Goal: Task Accomplishment & Management: Manage account settings

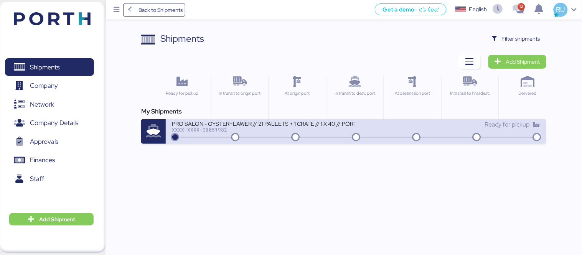
click at [278, 125] on div "PRO SALON - OYSTER+LAWER // 21 PALLETS + 1 CRATE // 1 X 40 // PORTH-168228" at bounding box center [264, 123] width 184 height 7
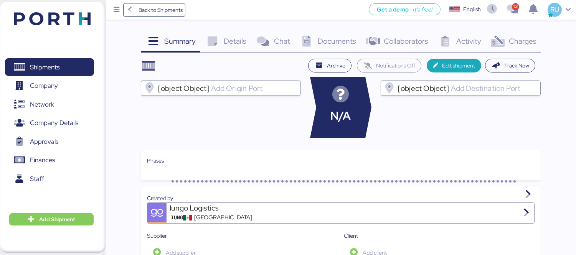
click at [511, 41] on span "Charges" at bounding box center [523, 41] width 28 height 10
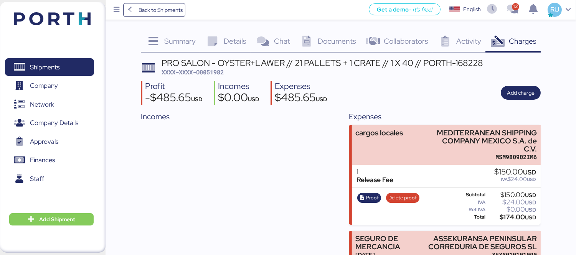
click at [80, 10] on div "Shipments 0 Company 0 Network 0 Company Details 0 Approvals 0 Finances 0 Staff …" at bounding box center [52, 127] width 105 height 251
click at [81, 17] on img at bounding box center [52, 18] width 77 height 13
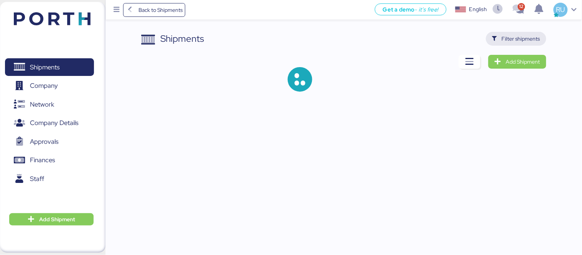
click at [523, 38] on span "Filter shipments" at bounding box center [521, 38] width 38 height 9
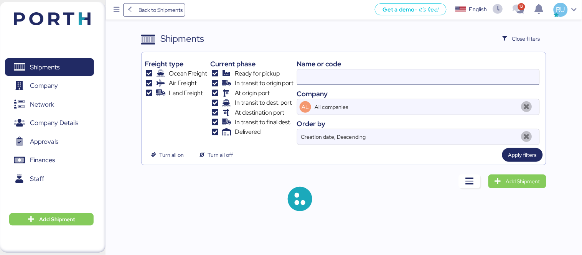
click at [411, 76] on input at bounding box center [418, 76] width 242 height 15
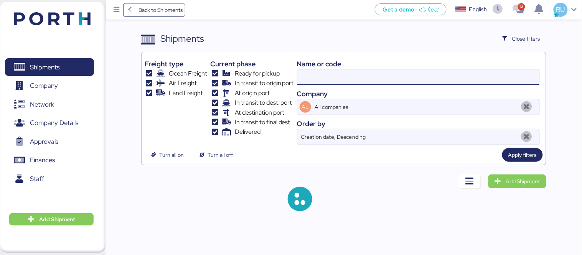
paste input "O0051993"
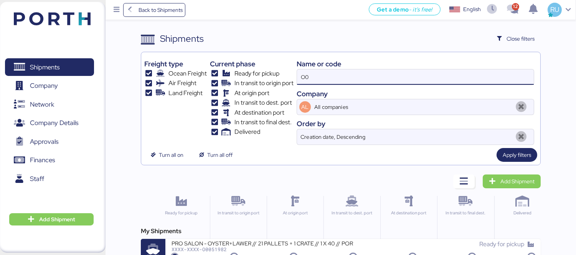
type input "O"
paste input "O0051993"
type input "O0051993"
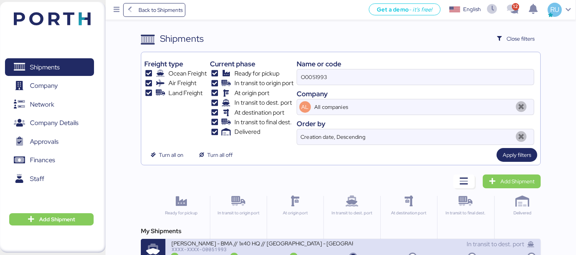
drag, startPoint x: 382, startPoint y: 249, endPoint x: 361, endPoint y: 249, distance: 21.5
click at [361, 249] on div "In transit to dest. port" at bounding box center [443, 244] width 181 height 9
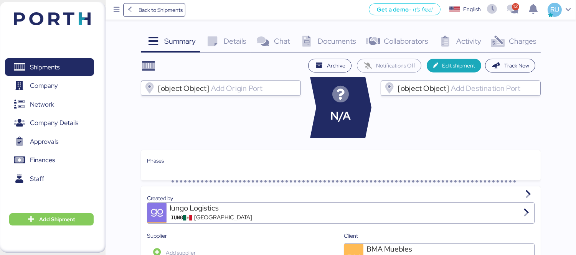
click at [526, 41] on span "Charges" at bounding box center [523, 41] width 28 height 10
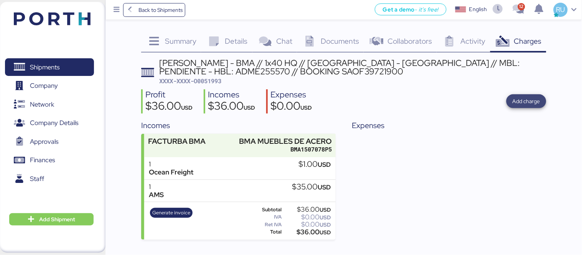
click at [522, 102] on span "Add charge" at bounding box center [526, 101] width 28 height 9
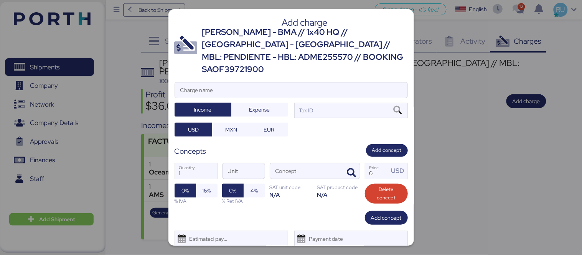
click at [270, 254] on span "Cancel" at bounding box center [272, 258] width 16 height 9
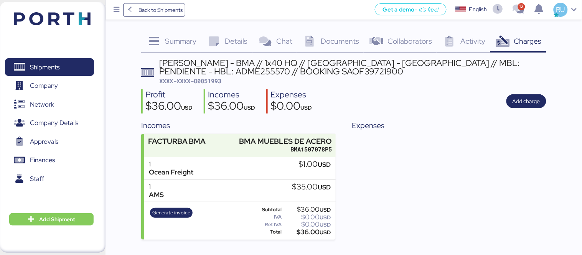
scroll to position [7, 0]
click at [522, 106] on span "Add charge" at bounding box center [526, 101] width 28 height 11
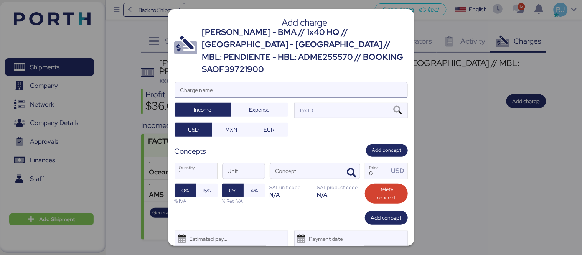
click at [362, 82] on input "Charge name" at bounding box center [291, 89] width 232 height 15
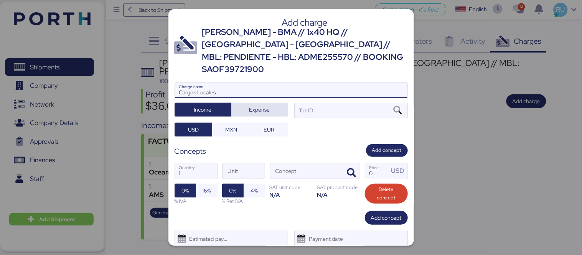
type input "Cargos Locales"
click at [272, 104] on span "Expense" at bounding box center [259, 109] width 44 height 11
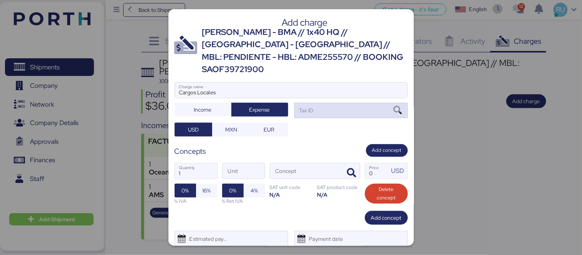
click at [333, 103] on div "Tax ID" at bounding box center [351, 110] width 114 height 15
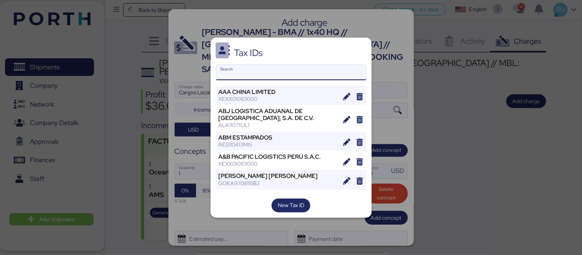
click at [320, 78] on input "Search" at bounding box center [291, 72] width 150 height 15
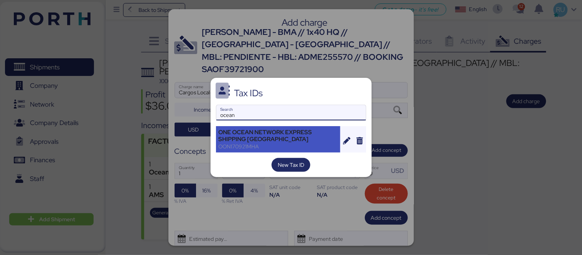
type input "ocean"
click at [273, 135] on div "ONE OCEAN NETWORK EXPRESS SHIPPING [GEOGRAPHIC_DATA]" at bounding box center [278, 136] width 119 height 14
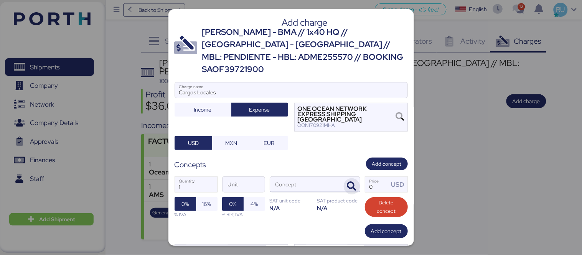
click at [347, 182] on icon "button" at bounding box center [351, 186] width 9 height 9
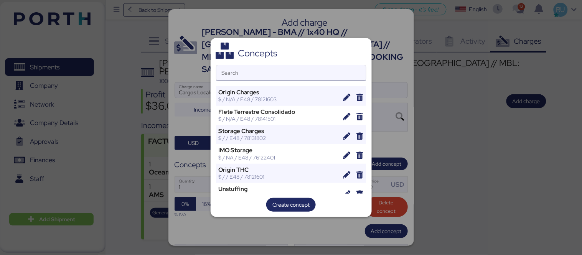
click at [254, 68] on input "Search" at bounding box center [291, 72] width 150 height 15
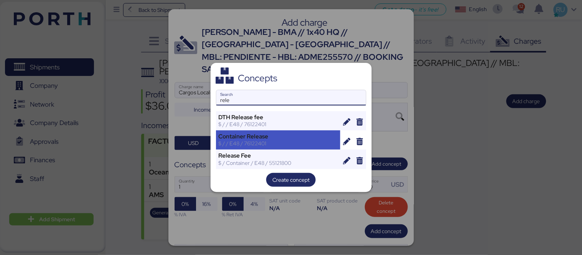
type input "rele"
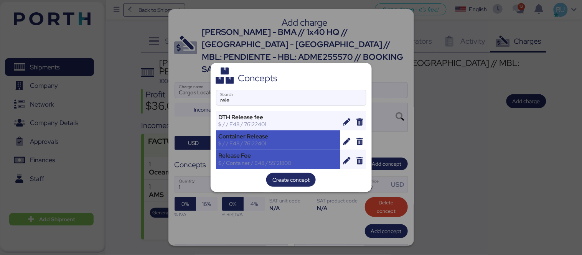
drag, startPoint x: 285, startPoint y: 143, endPoint x: 292, endPoint y: 155, distance: 13.8
click at [292, 155] on div "DTH Release fee $ / / E48 / 76122401 Container Release $ / / E48 / 76122401 Rel…" at bounding box center [291, 140] width 150 height 58
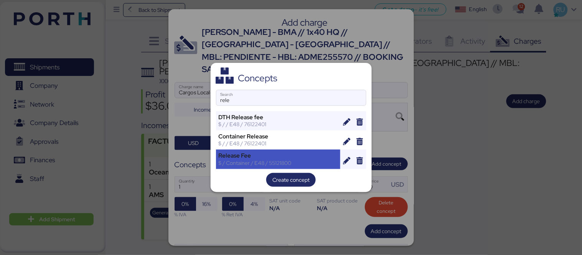
click at [292, 155] on div "Release Fee" at bounding box center [278, 155] width 119 height 7
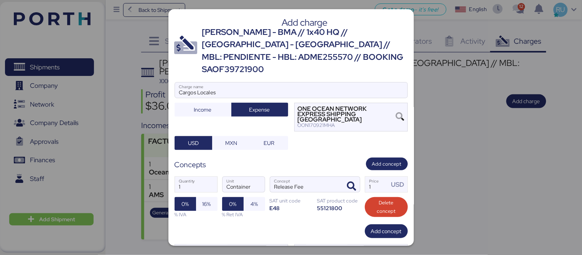
click at [378, 175] on div "1 Quantity Container Unit Release Fee Concept 1 Price USD 0% 16% % IVA 0% 4% % …" at bounding box center [291, 197] width 233 height 54
click at [376, 177] on input "1" at bounding box center [377, 184] width 24 height 15
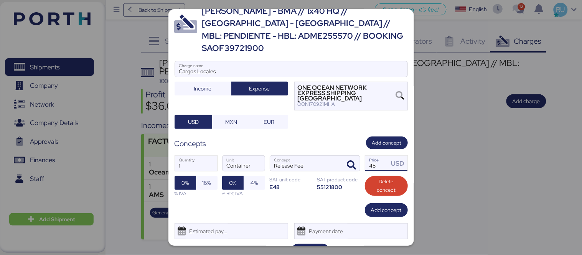
type input "45"
click at [304, 225] on div "Add charge [PERSON_NAME] - BMA // 1x40 HQ // [GEOGRAPHIC_DATA] - [GEOGRAPHIC_DA…" at bounding box center [290, 127] width 245 height 237
click at [309, 246] on span "Save" at bounding box center [311, 250] width 12 height 9
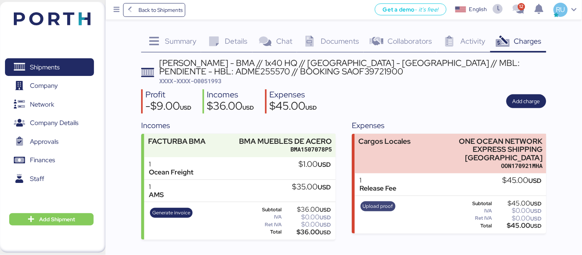
click at [380, 202] on span "Upload proof" at bounding box center [378, 206] width 30 height 8
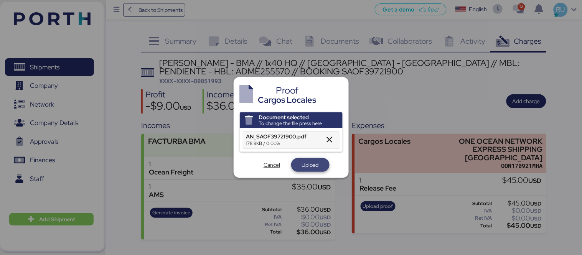
click at [319, 168] on span "Upload" at bounding box center [310, 164] width 17 height 9
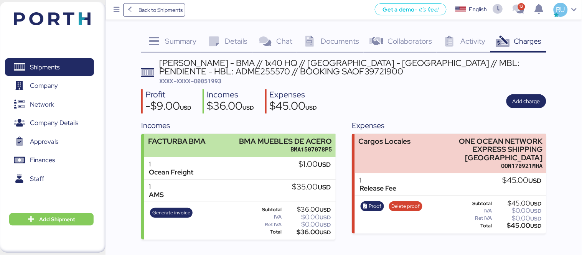
click at [236, 146] on div "FACTURBA BMA BMA MUEBLES [PERSON_NAME] BMA1507078P5" at bounding box center [239, 145] width 191 height 23
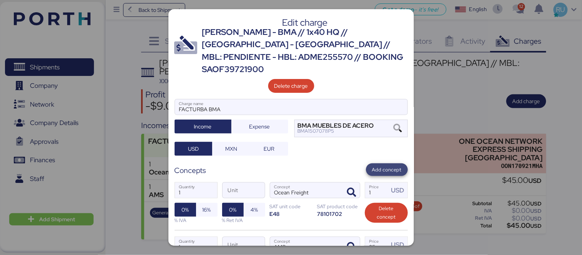
click at [382, 166] on span "Add concept" at bounding box center [387, 170] width 30 height 8
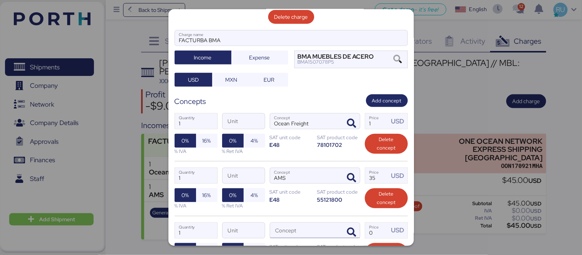
click at [319, 223] on input "Concept" at bounding box center [305, 230] width 71 height 15
type input "r"
click at [347, 228] on icon "button" at bounding box center [351, 232] width 9 height 9
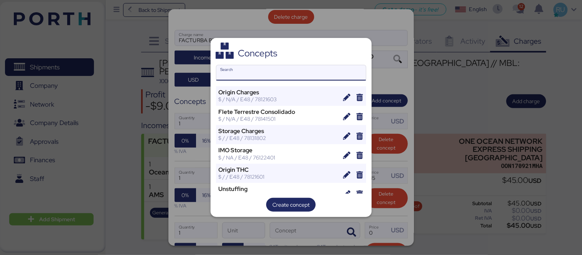
click at [293, 70] on input "Search" at bounding box center [291, 72] width 150 height 15
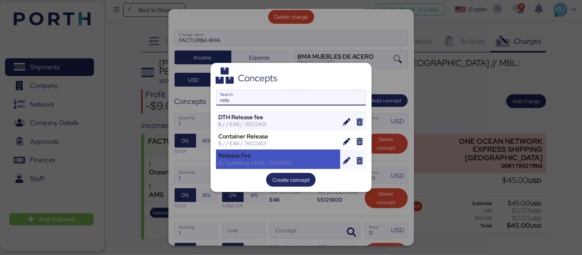
type input "rele"
click at [294, 151] on div "Release Fee $ / Container / E48 / 55121800" at bounding box center [278, 159] width 125 height 19
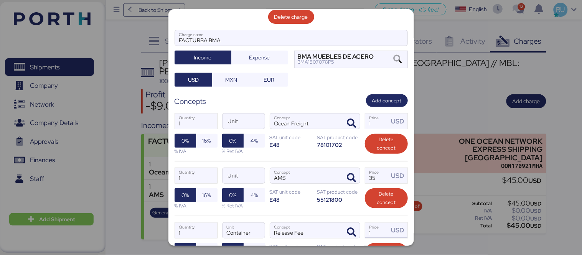
click at [370, 223] on input "1" at bounding box center [377, 230] width 24 height 15
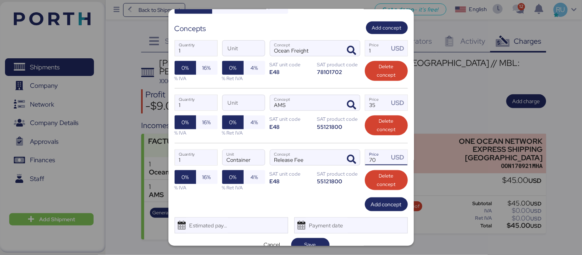
type input "70"
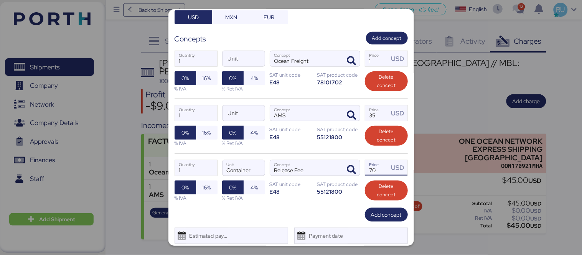
scroll to position [131, 0]
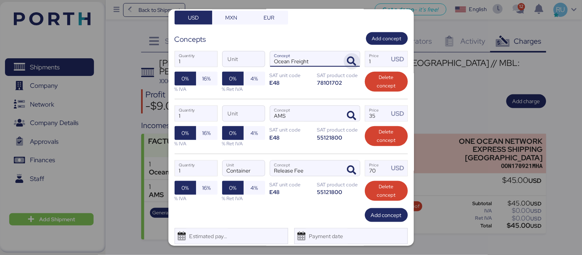
click at [345, 54] on span "button" at bounding box center [352, 61] width 16 height 16
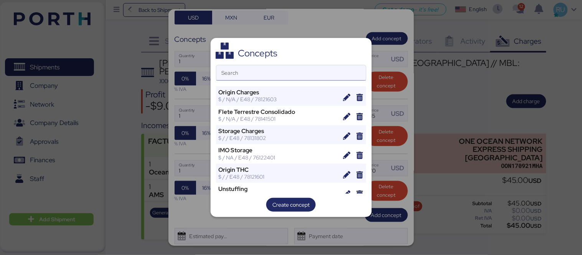
click at [274, 75] on input "Search" at bounding box center [291, 72] width 150 height 15
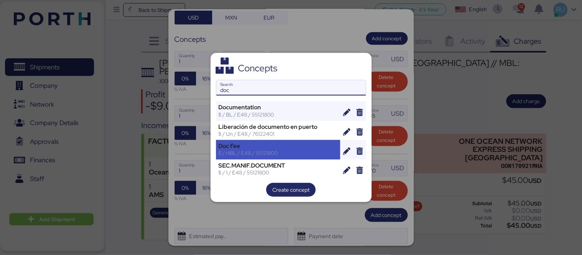
type input "doc"
click at [268, 152] on div "$ / HBL / E48 / 55121800" at bounding box center [278, 153] width 119 height 7
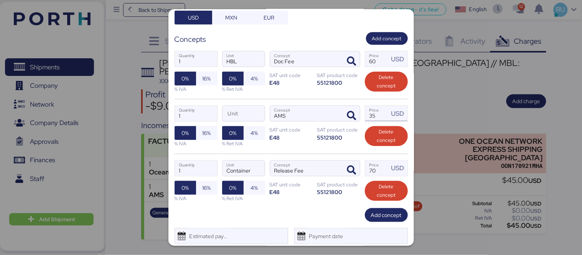
click at [369, 106] on input "35" at bounding box center [377, 113] width 24 height 15
type input "35"
click at [378, 51] on input "60" at bounding box center [377, 58] width 24 height 15
type input "6"
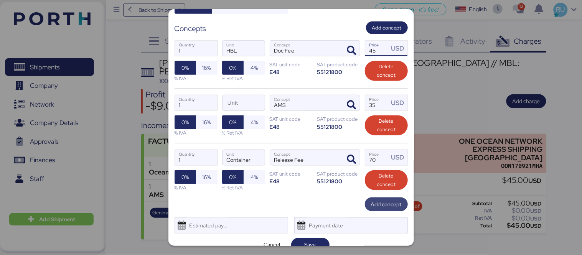
type input "45"
click at [372, 200] on span "Add concept" at bounding box center [386, 204] width 31 height 9
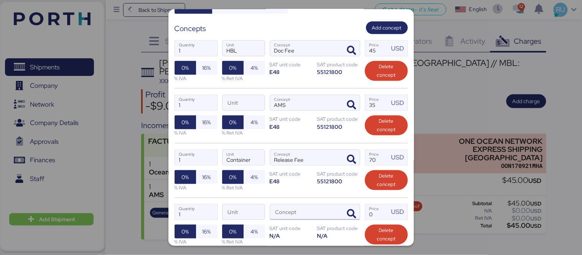
click at [327, 206] on input "Concept" at bounding box center [305, 211] width 71 height 15
type input "h"
click at [344, 206] on span "button" at bounding box center [352, 214] width 16 height 16
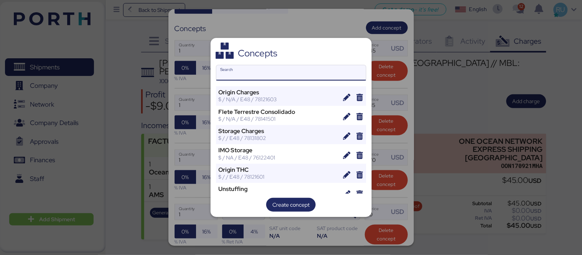
click at [277, 74] on input "Search" at bounding box center [291, 72] width 150 height 15
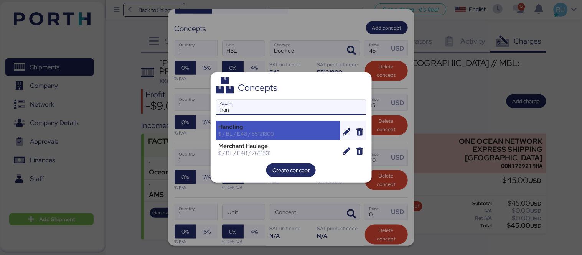
type input "han"
click at [282, 124] on div "Handling" at bounding box center [278, 127] width 119 height 7
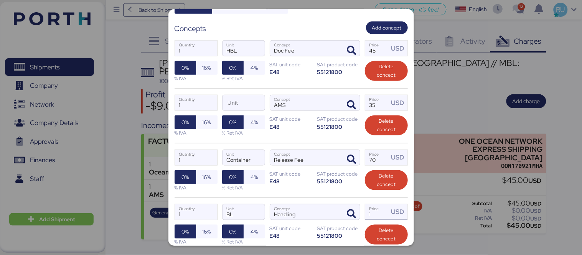
click at [373, 204] on input "1" at bounding box center [377, 211] width 24 height 15
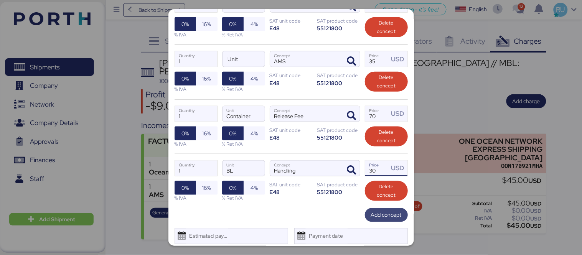
type input "30"
click at [379, 211] on span "Add concept" at bounding box center [386, 215] width 31 height 9
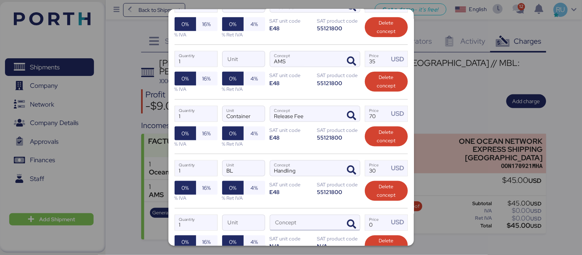
click at [334, 215] on input "Concept" at bounding box center [305, 222] width 71 height 15
type input "c"
click at [334, 215] on input "c" at bounding box center [305, 222] width 71 height 15
click at [347, 220] on icon "button" at bounding box center [351, 224] width 9 height 9
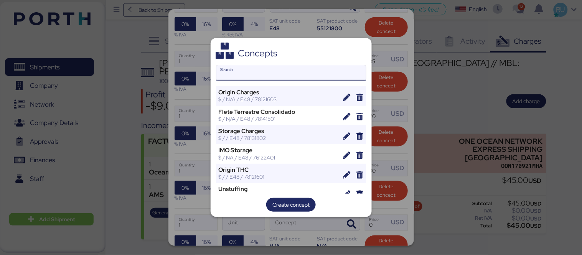
click at [298, 66] on input "Search" at bounding box center [291, 72] width 150 height 15
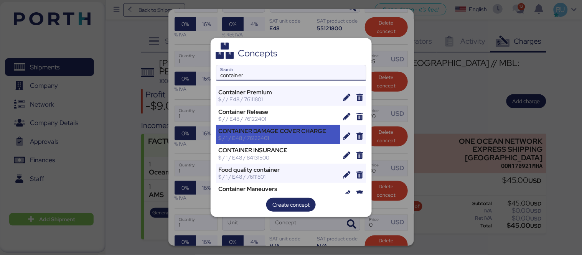
type input "container"
click at [289, 130] on div "CONTAINER DAMAGE COVER CHARGE" at bounding box center [278, 131] width 119 height 7
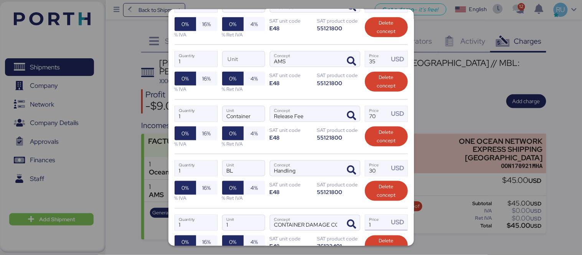
click at [373, 215] on input "1" at bounding box center [377, 222] width 24 height 15
type input "2"
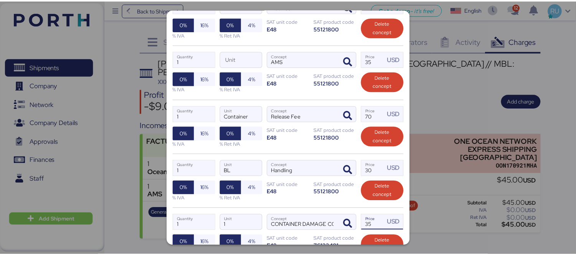
scroll to position [251, 0]
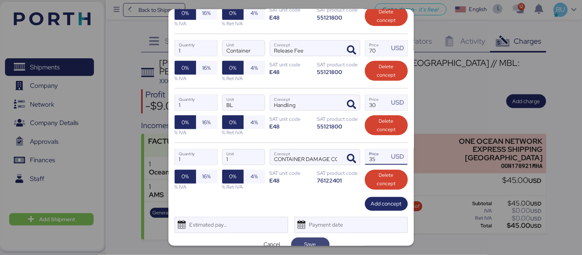
type input "35"
click at [315, 239] on span "Save" at bounding box center [310, 244] width 26 height 11
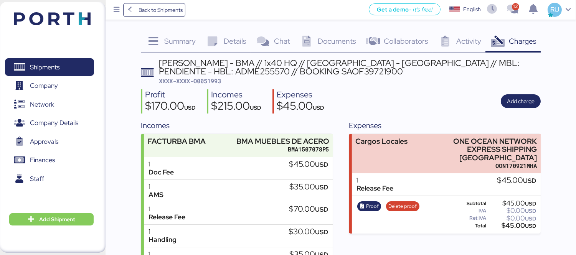
scroll to position [58, 0]
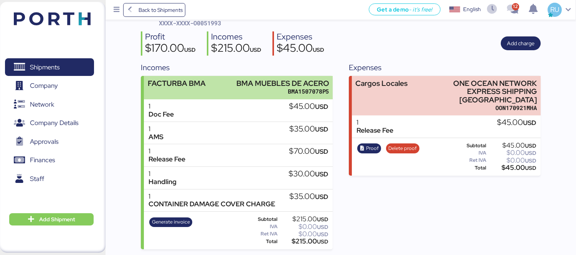
click at [220, 89] on div "FACTURBA BMA BMA MUEBLES [PERSON_NAME] BMA1507078P5" at bounding box center [238, 87] width 189 height 23
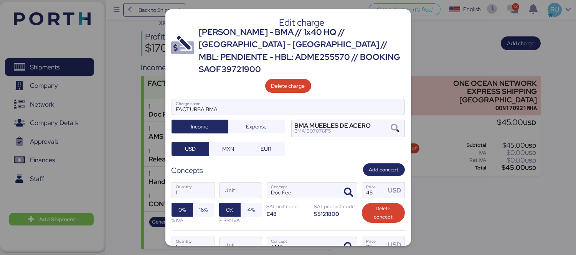
scroll to position [72, 0]
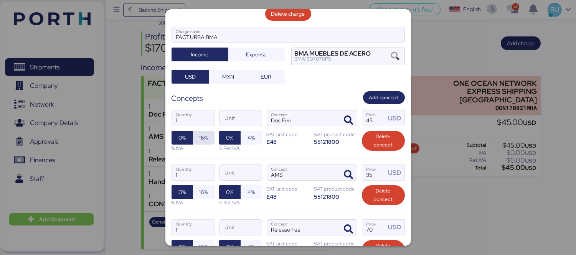
click at [202, 133] on span "16%" at bounding box center [203, 137] width 8 height 9
click at [205, 188] on span "16%" at bounding box center [203, 192] width 8 height 9
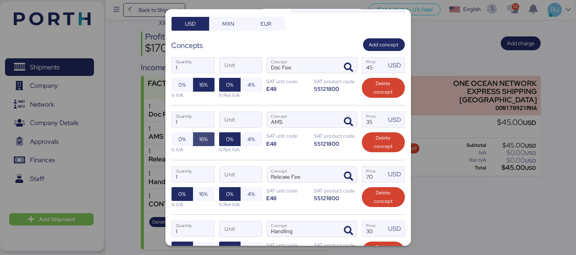
click at [205, 189] on span "16%" at bounding box center [203, 193] width 8 height 9
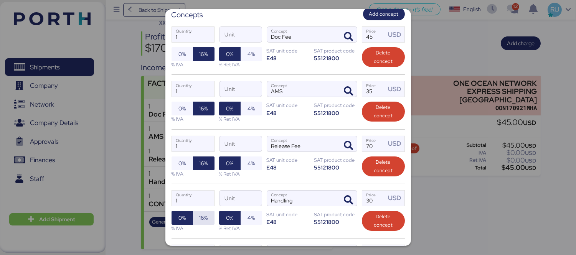
click at [205, 213] on span "16%" at bounding box center [203, 217] width 8 height 9
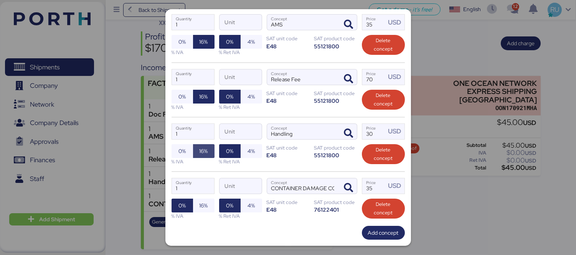
scroll to position [223, 0]
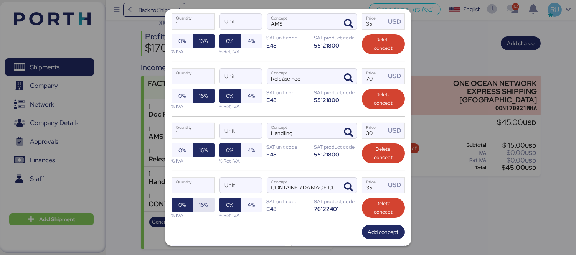
click at [205, 200] on span "16%" at bounding box center [203, 204] width 8 height 9
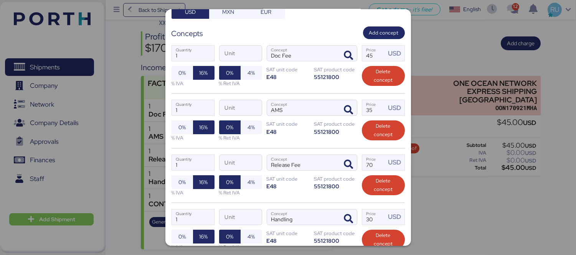
scroll to position [251, 0]
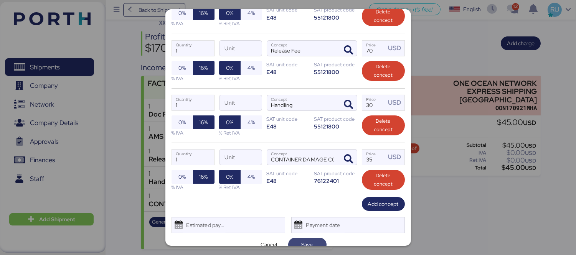
click at [306, 240] on span "Save" at bounding box center [307, 244] width 12 height 9
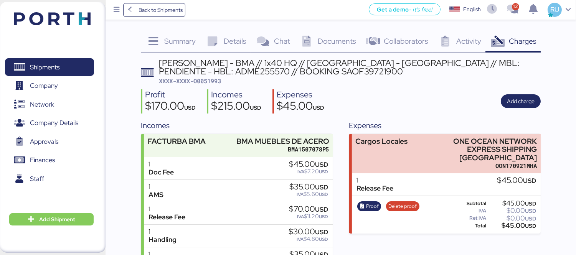
scroll to position [58, 0]
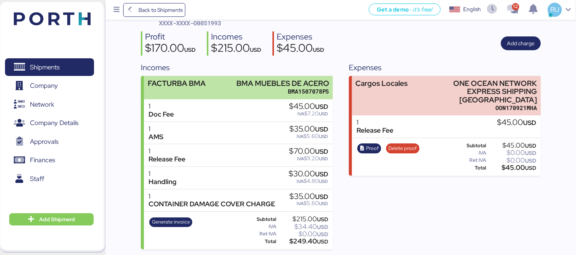
click at [202, 88] on div "FACTURBA BMA" at bounding box center [177, 87] width 58 height 16
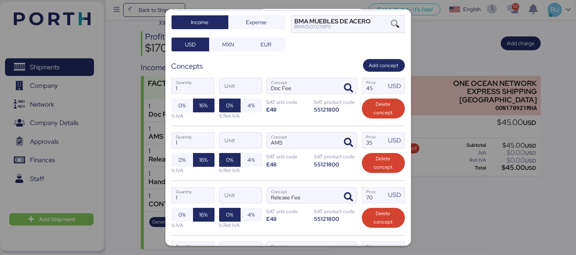
scroll to position [110, 0]
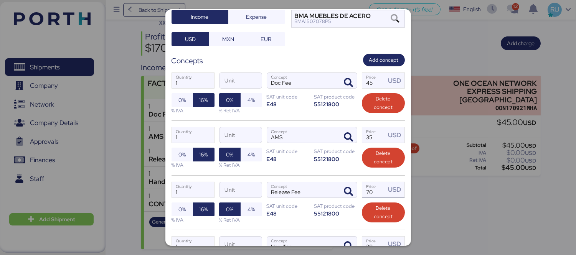
click at [372, 182] on input "70" at bounding box center [374, 189] width 24 height 15
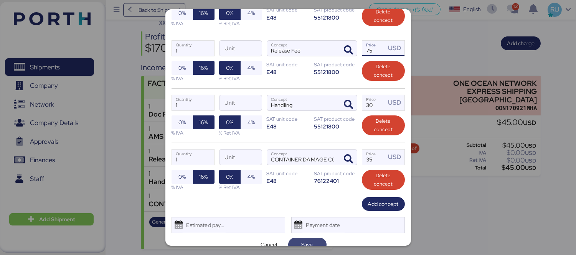
type input "75"
click at [308, 240] on span "Save" at bounding box center [307, 244] width 12 height 9
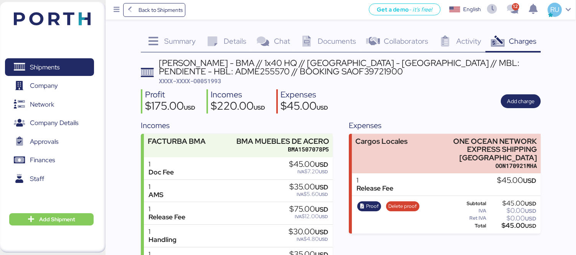
scroll to position [58, 0]
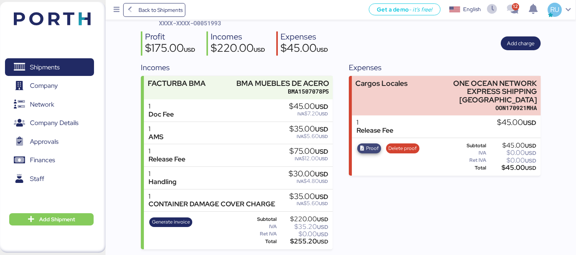
click at [370, 144] on span "Proof" at bounding box center [372, 148] width 13 height 8
click at [508, 44] on span "Add charge" at bounding box center [521, 43] width 28 height 9
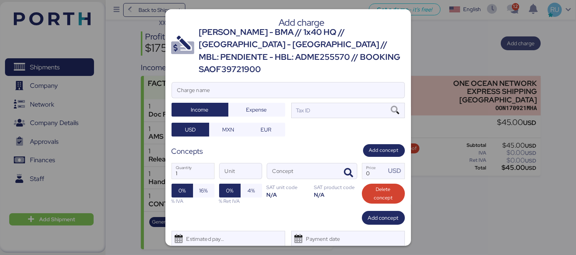
scroll to position [0, 0]
click at [350, 69] on div "Add charge [PERSON_NAME] - BMA // 1x40 HQ // [GEOGRAPHIC_DATA] - [GEOGRAPHIC_DA…" at bounding box center [287, 127] width 245 height 237
click at [264, 82] on input "Charge name" at bounding box center [288, 89] width 232 height 15
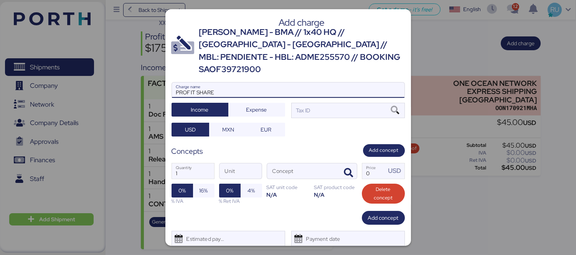
type input "PROFIT SHARE"
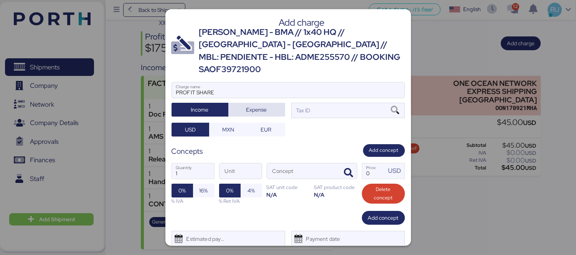
click at [270, 104] on span "Expense" at bounding box center [256, 109] width 44 height 11
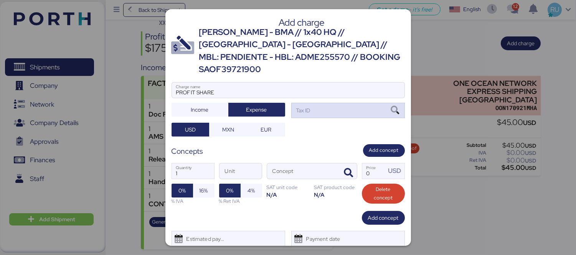
click at [316, 103] on div "Tax ID" at bounding box center [348, 110] width 114 height 15
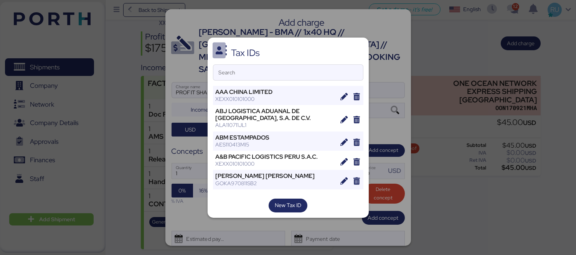
click at [305, 64] on div "Search" at bounding box center [288, 72] width 150 height 16
click at [305, 65] on input "Search" at bounding box center [288, 72] width 150 height 15
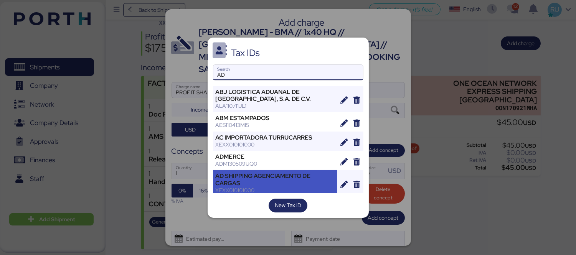
type input "AD"
click at [262, 173] on div "AD SHIPPING AGENCIAMENTO DE CARGAS" at bounding box center [275, 180] width 119 height 14
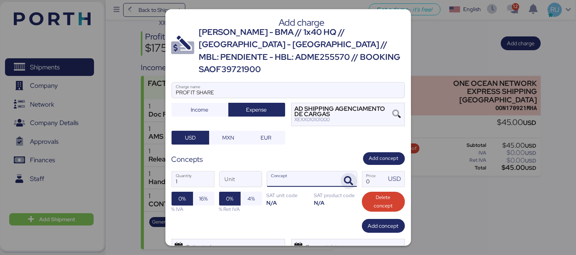
click at [346, 176] on icon "button" at bounding box center [348, 180] width 9 height 9
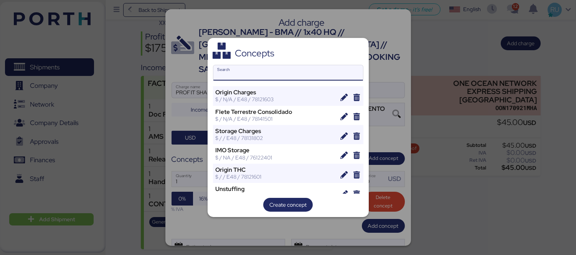
click at [263, 72] on input "Search" at bounding box center [288, 72] width 150 height 15
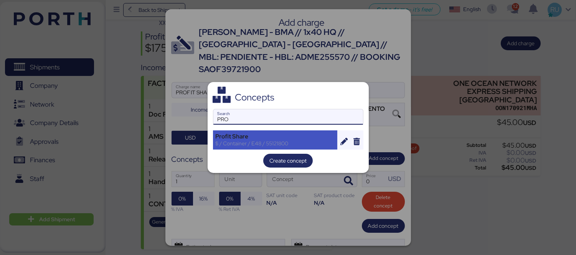
type input "PRO"
click at [264, 146] on div "$ / Container / E48 / 55121800" at bounding box center [275, 143] width 119 height 7
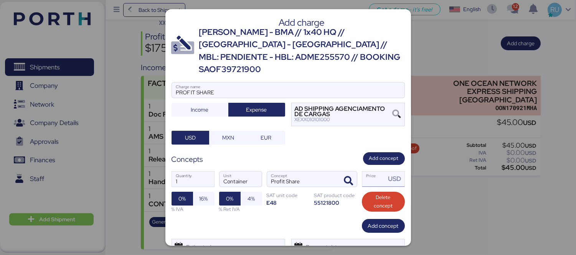
click at [367, 171] on input "Price USD" at bounding box center [374, 178] width 24 height 15
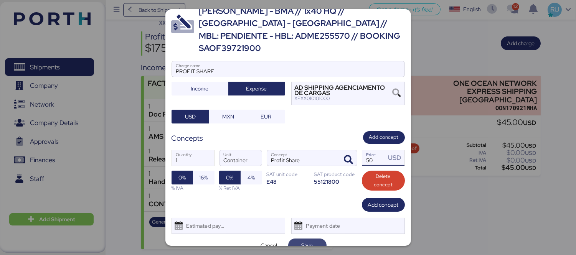
type input "50"
click at [311, 239] on span "Save" at bounding box center [307, 246] width 38 height 14
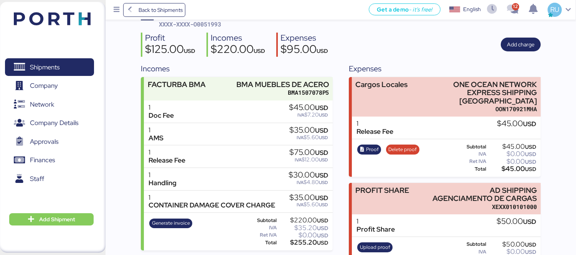
scroll to position [74, 0]
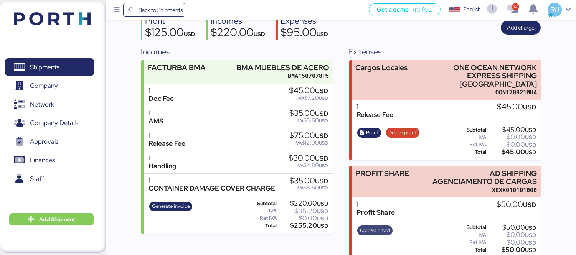
click at [375, 226] on span "Upload proof" at bounding box center [375, 230] width 30 height 8
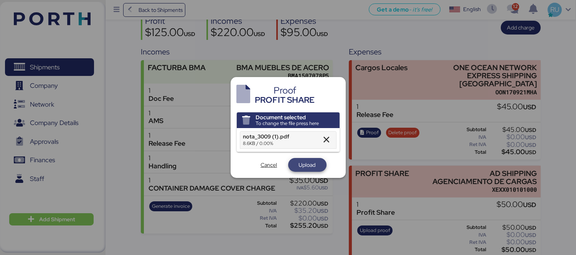
click at [306, 166] on span "Upload" at bounding box center [307, 164] width 17 height 9
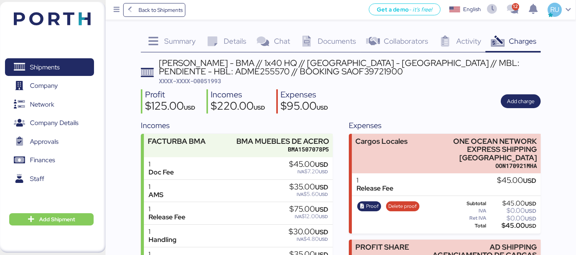
click at [216, 79] on span "XXXX-XXXX-O0051993" at bounding box center [190, 81] width 62 height 8
copy span "O0051993"
click at [305, 79] on div "[PERSON_NAME] - BMA // 1x40 HQ // [GEOGRAPHIC_DATA] - [GEOGRAPHIC_DATA] // MBL:…" at bounding box center [350, 72] width 382 height 26
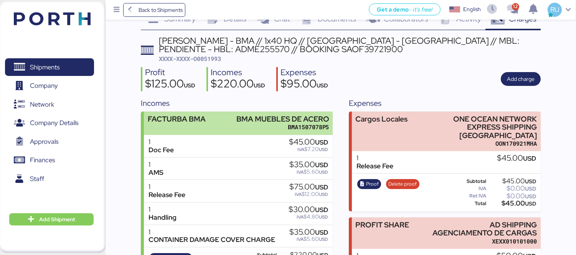
scroll to position [74, 0]
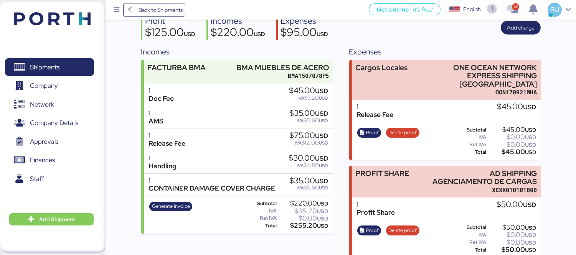
click at [62, 12] on img at bounding box center [52, 18] width 77 height 13
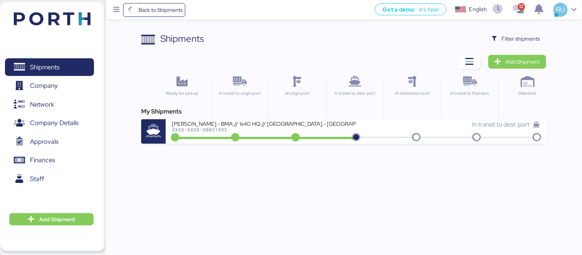
click at [73, 18] on img at bounding box center [52, 18] width 77 height 13
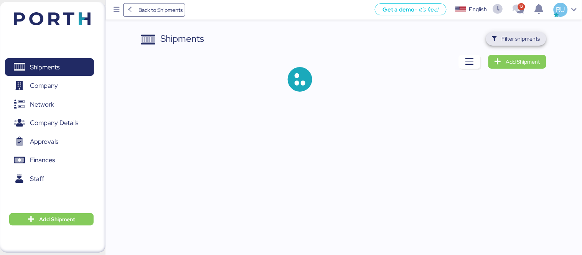
click at [503, 37] on span "Filter shipments" at bounding box center [521, 38] width 38 height 9
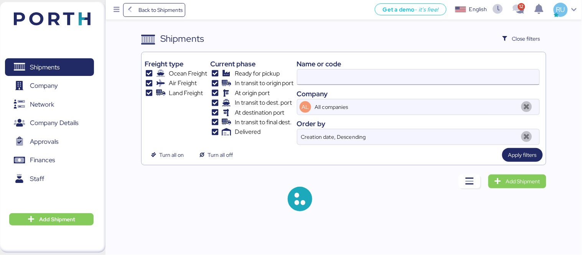
click at [391, 77] on input at bounding box center [418, 76] width 242 height 15
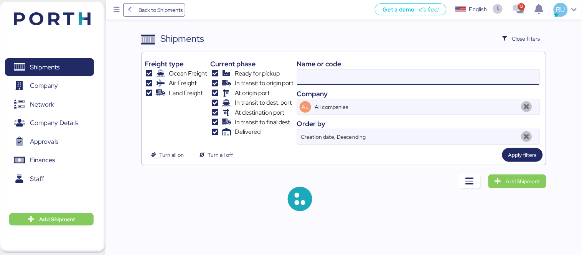
paste input "ONEYTYOFD9230900"
type input "ONEYTYOFD9230900"
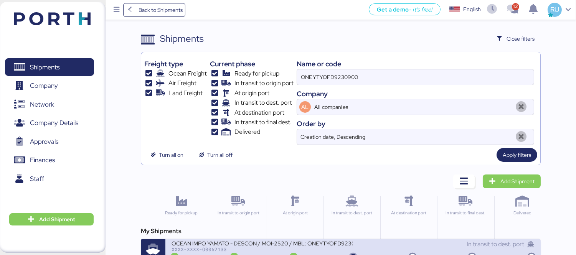
click at [345, 247] on div "XXXX-XXXX-O0052133" at bounding box center [261, 249] width 181 height 5
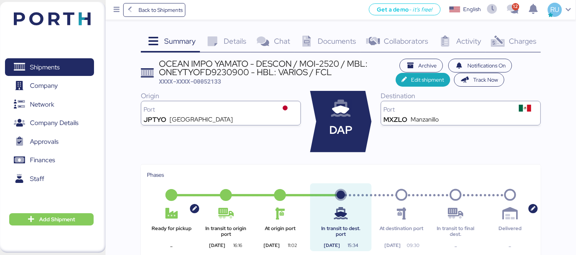
click at [503, 37] on icon at bounding box center [497, 41] width 16 height 11
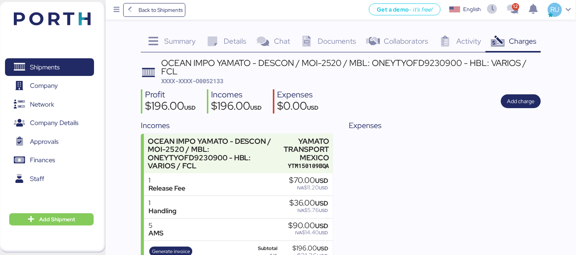
scroll to position [29, 0]
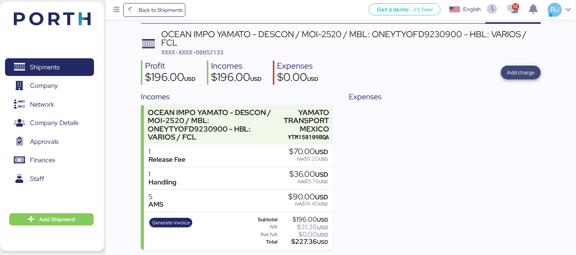
click at [526, 66] on span "Add charge" at bounding box center [521, 73] width 40 height 14
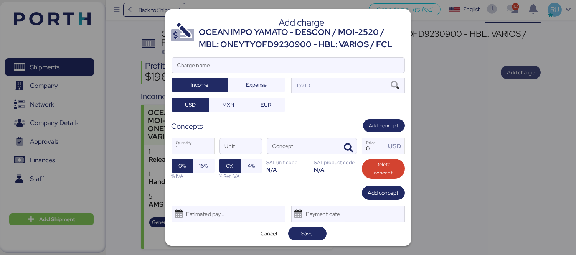
scroll to position [0, 0]
click at [339, 60] on input "Charge name" at bounding box center [288, 65] width 232 height 15
type input "C"
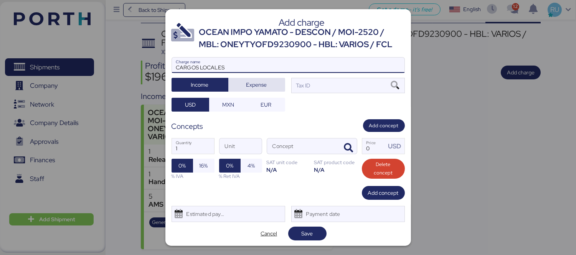
type input "CARGOS LOCALES"
click at [253, 86] on span "Expense" at bounding box center [256, 84] width 21 height 9
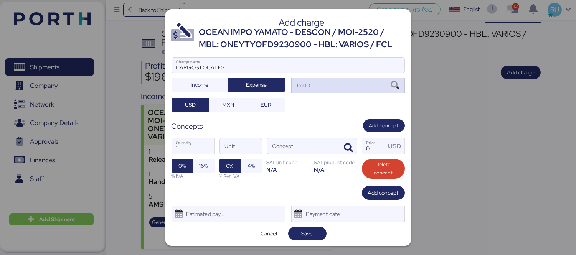
click at [314, 87] on div "Tax ID" at bounding box center [348, 85] width 114 height 15
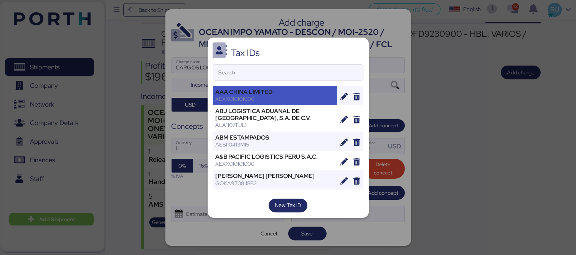
click at [319, 93] on div "AAA CHINA LIMITED" at bounding box center [275, 92] width 119 height 7
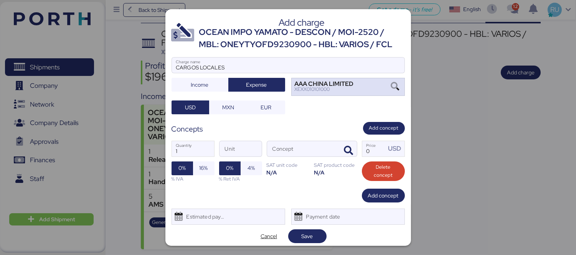
click at [316, 85] on div "AAA CHINA LIMITED" at bounding box center [324, 83] width 59 height 5
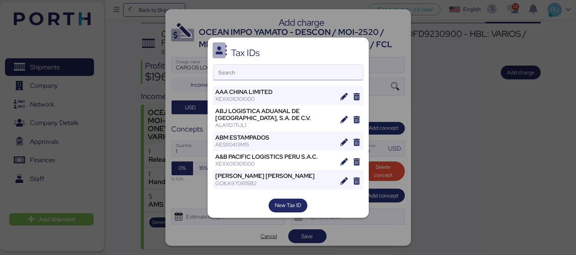
click at [307, 72] on input "Search" at bounding box center [288, 72] width 150 height 15
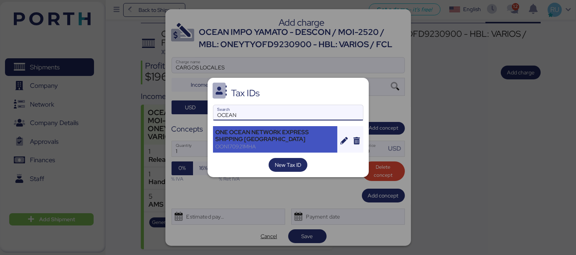
type input "OCEAN"
click at [260, 135] on div "ONE OCEAN NETWORK EXPRESS SHIPPING [GEOGRAPHIC_DATA]" at bounding box center [275, 136] width 119 height 14
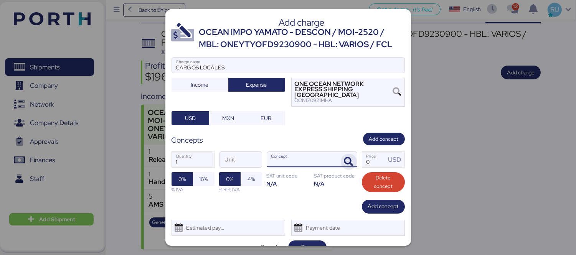
click at [344, 160] on icon "button" at bounding box center [348, 161] width 9 height 9
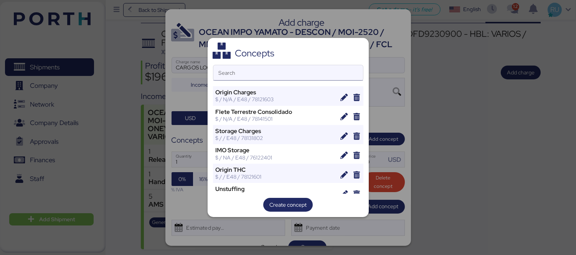
click at [284, 74] on input "Search" at bounding box center [288, 72] width 150 height 15
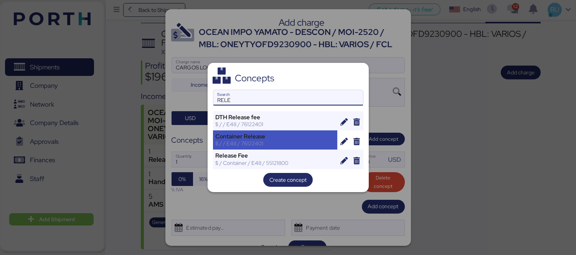
type input "RELE"
click at [254, 142] on div "$ / / E48 / 76122401" at bounding box center [275, 143] width 119 height 7
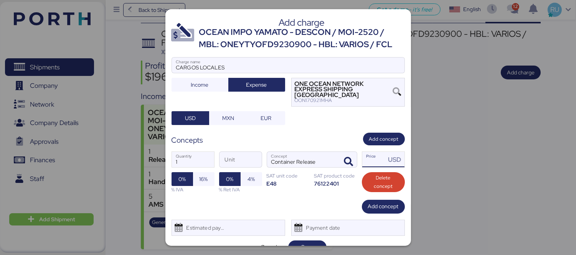
click at [369, 154] on input "Price USD" at bounding box center [374, 159] width 24 height 15
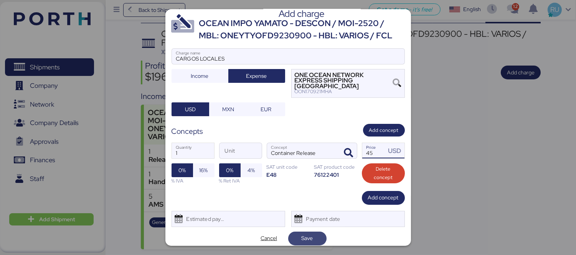
type input "45"
click at [304, 234] on span "Save" at bounding box center [307, 238] width 12 height 9
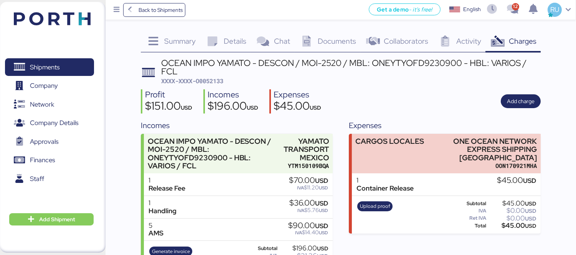
scroll to position [25, 0]
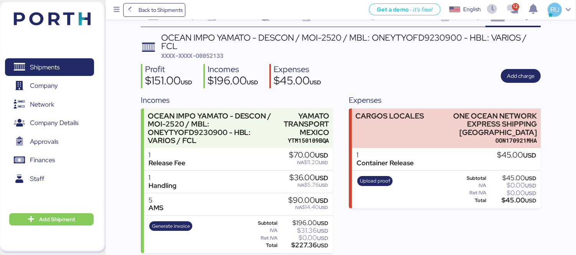
click at [372, 174] on div "Upload proof" at bounding box center [375, 189] width 40 height 31
click at [375, 177] on span "Upload proof" at bounding box center [375, 181] width 30 height 8
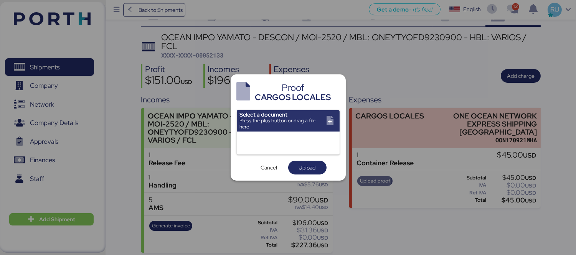
scroll to position [0, 0]
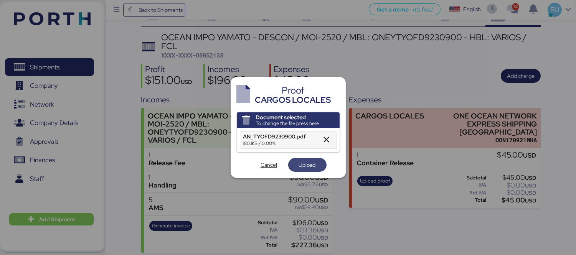
click at [306, 165] on span "Upload" at bounding box center [307, 164] width 17 height 9
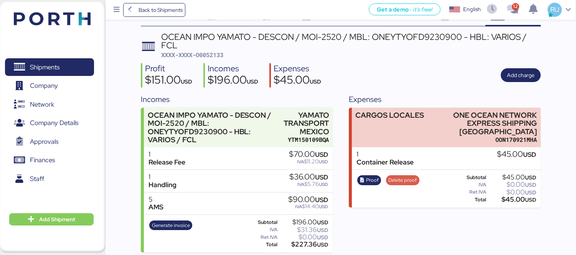
scroll to position [28, 0]
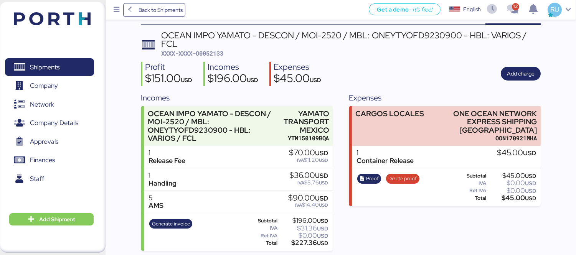
click at [215, 49] on span "XXXX-XXXX-O0052133" at bounding box center [192, 53] width 62 height 8
copy span "O0052133"
click at [338, 82] on div "Profit $151.00 USD Incomes $196.00 USD Expenses $45.00 USD Add charge" at bounding box center [341, 74] width 400 height 24
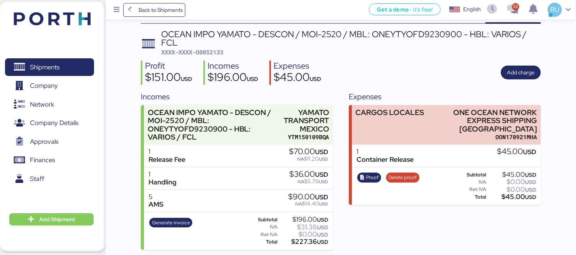
click at [77, 5] on div "Shipments 0 Company 0 Network 0 Company Details 0 Approvals 0 Finances 0 Staff …" at bounding box center [52, 127] width 105 height 251
click at [89, 16] on img at bounding box center [52, 18] width 77 height 13
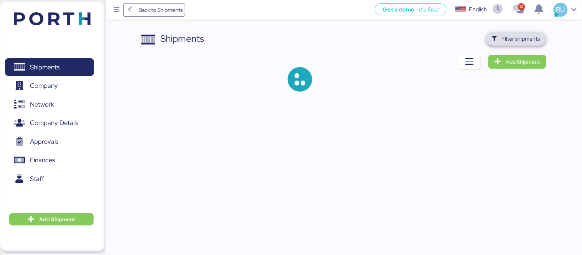
click at [530, 44] on span "Filter shipments" at bounding box center [516, 39] width 60 height 14
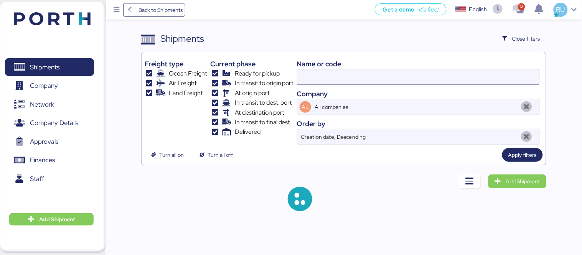
click at [413, 74] on input at bounding box center [418, 76] width 242 height 15
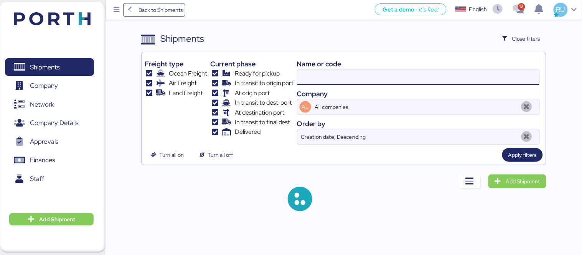
paste input "O0051994"
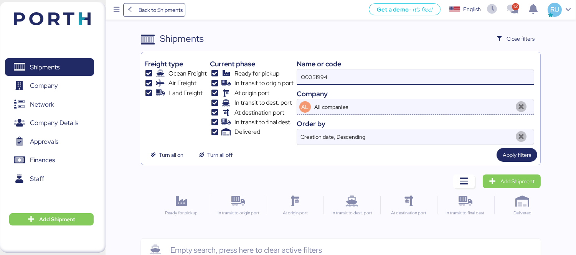
type input "O0051994"
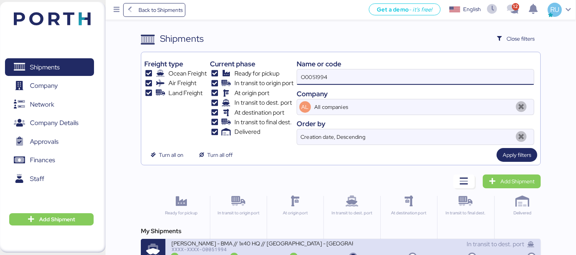
click at [321, 242] on div "[PERSON_NAME] - BMA // 1x40 HQ // [GEOGRAPHIC_DATA] - [GEOGRAPHIC_DATA] // MBL:…" at bounding box center [261, 243] width 181 height 7
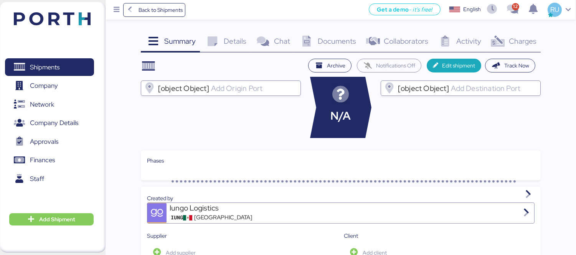
click at [503, 37] on icon at bounding box center [497, 41] width 16 height 11
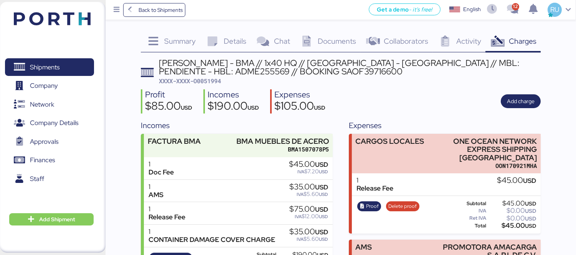
click at [225, 71] on div "[PERSON_NAME] - BMA // 1x40 HQ // [GEOGRAPHIC_DATA] - [GEOGRAPHIC_DATA] // MBL:…" at bounding box center [350, 67] width 382 height 17
copy div "SAOF39716600"
click at [217, 79] on span "XXXX-XXXX-O0051994" at bounding box center [190, 81] width 62 height 8
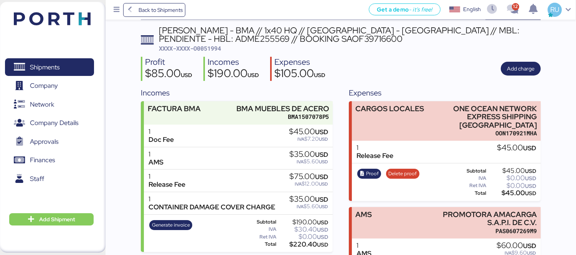
scroll to position [74, 0]
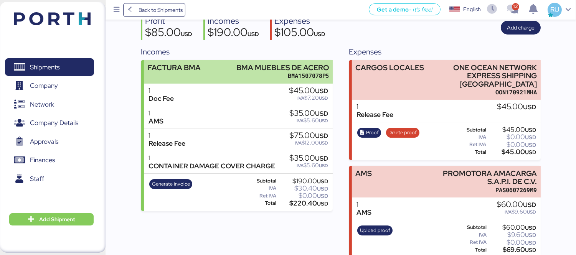
click at [225, 65] on div "FACTURA BMA BMA MUEBLES [PERSON_NAME] BMA1507078P5" at bounding box center [238, 71] width 189 height 23
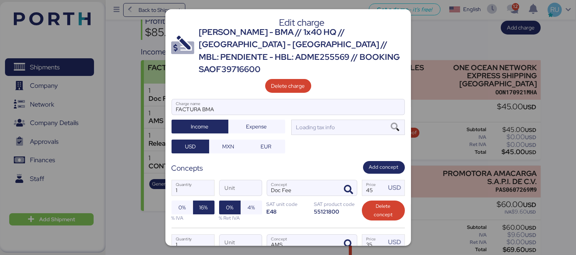
scroll to position [0, 0]
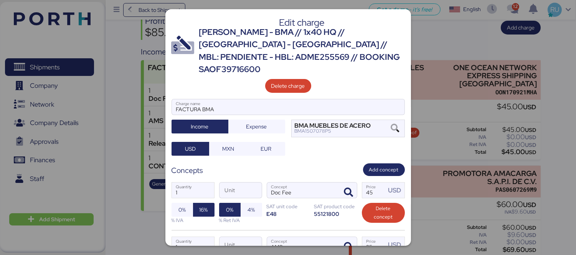
click at [452, 33] on div at bounding box center [288, 127] width 576 height 255
click at [441, 25] on div at bounding box center [288, 127] width 576 height 255
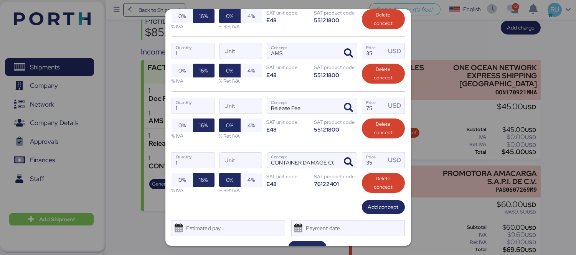
scroll to position [196, 0]
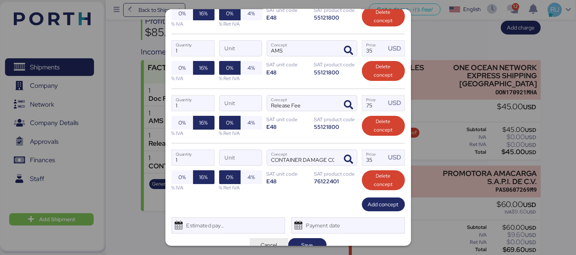
click at [262, 240] on span "Cancel" at bounding box center [269, 245] width 26 height 11
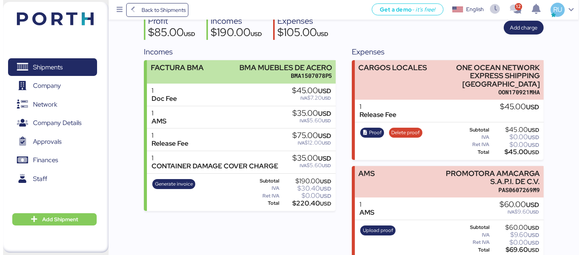
scroll to position [0, 0]
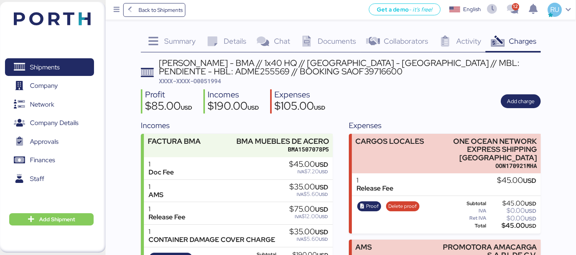
click at [184, 39] on span "Summary" at bounding box center [179, 41] width 31 height 10
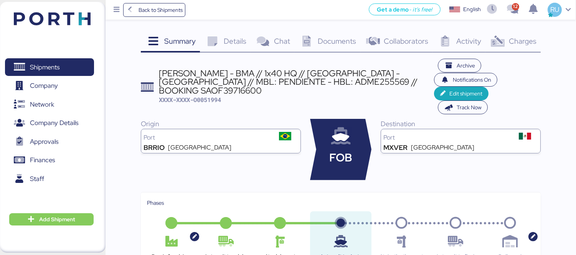
click at [233, 36] on span "Details" at bounding box center [235, 41] width 23 height 10
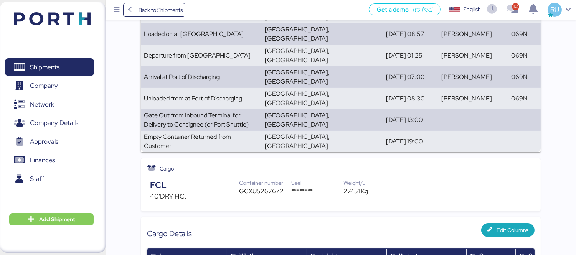
scroll to position [152, 0]
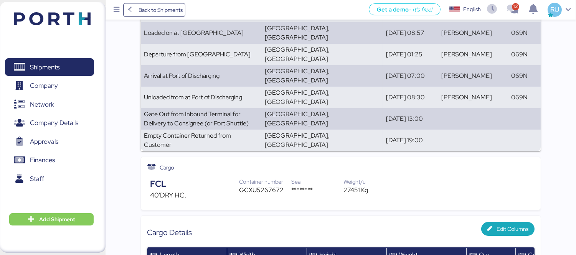
click at [255, 186] on div "GCXU5267672" at bounding box center [265, 190] width 52 height 9
copy div "GCXU5267672"
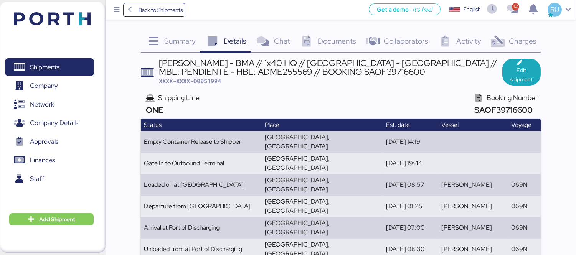
click at [501, 49] on div "Charges 0" at bounding box center [512, 42] width 55 height 21
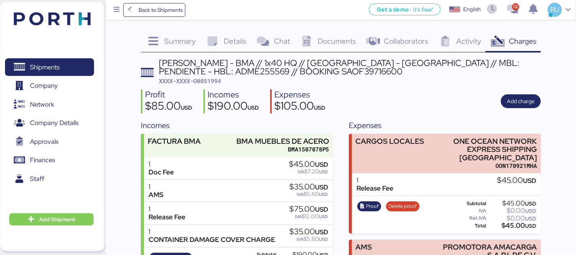
click at [77, 22] on img at bounding box center [52, 18] width 77 height 13
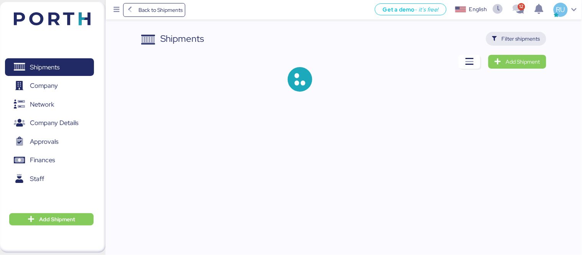
click at [515, 36] on span "Filter shipments" at bounding box center [521, 38] width 38 height 9
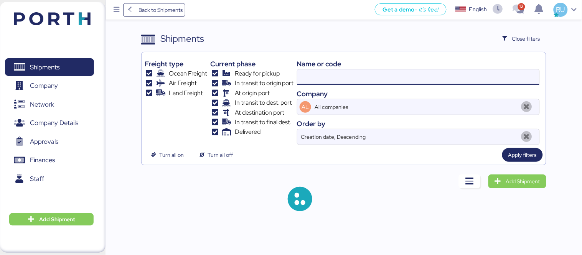
click at [372, 76] on input at bounding box center [418, 76] width 242 height 15
paste input "SAOF37663500"
type input "SAOF37663500"
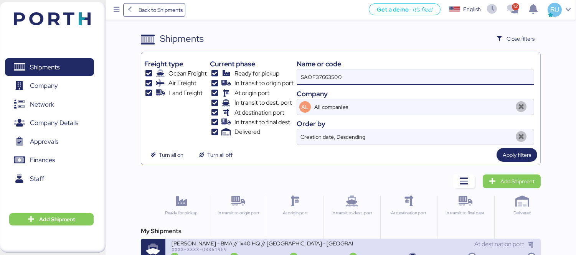
click at [267, 250] on div "XXXX-XXXX-O0051959" at bounding box center [261, 249] width 181 height 5
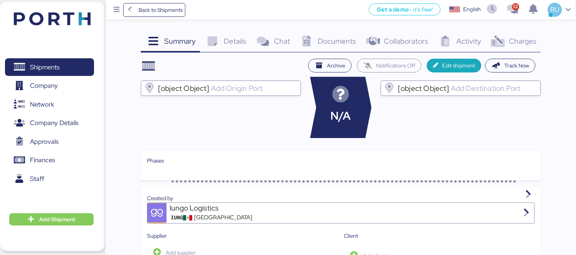
click at [516, 41] on span "Charges" at bounding box center [523, 41] width 28 height 10
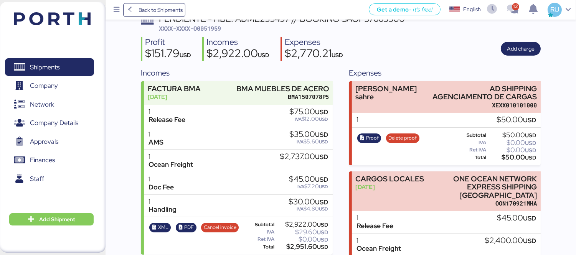
scroll to position [48, 0]
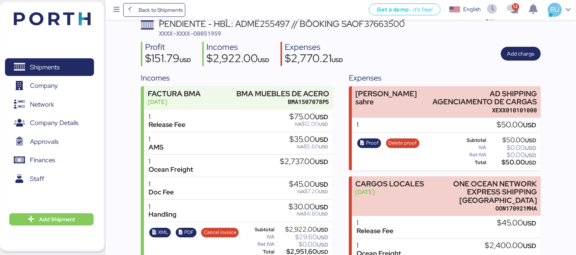
click at [556, 68] on div "Summary 0 Details 0 Chat 0 Documents 0 Collaborators 0 Activity 0 Charges 0 [PE…" at bounding box center [288, 207] width 576 height 511
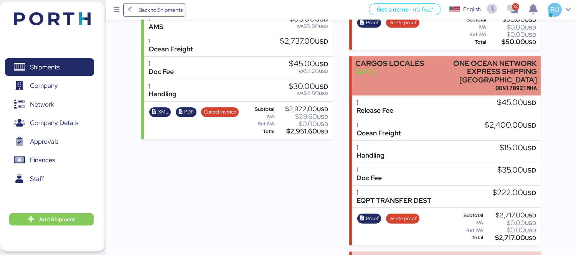
scroll to position [169, 0]
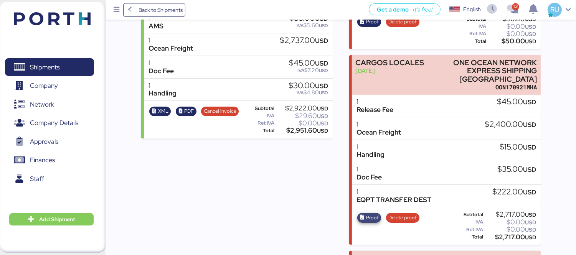
click at [369, 214] on span "Proof" at bounding box center [372, 218] width 13 height 8
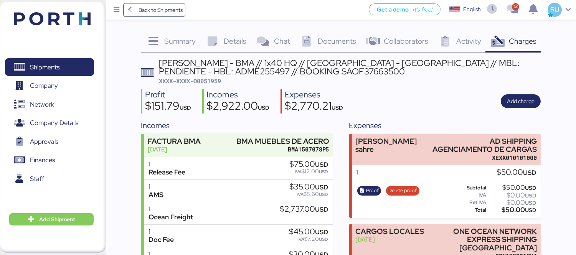
click at [244, 70] on div "[PERSON_NAME] - BMA // 1x40 HQ // [GEOGRAPHIC_DATA] - [GEOGRAPHIC_DATA] // MBL:…" at bounding box center [350, 67] width 382 height 17
copy div "SAOF37663500"
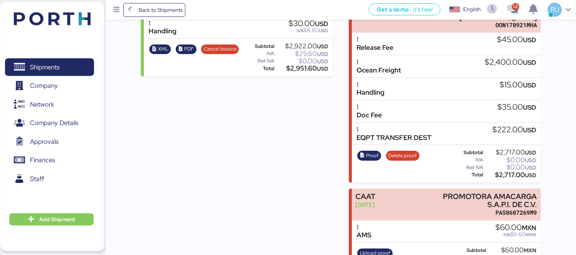
scroll to position [231, 0]
click at [369, 151] on span "Proof" at bounding box center [372, 155] width 13 height 8
click at [59, 12] on img at bounding box center [52, 18] width 77 height 13
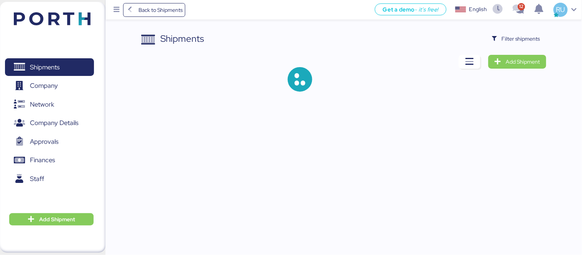
click at [519, 29] on div "Shipments Filter shipments Add Shipment" at bounding box center [291, 52] width 582 height 104
click at [520, 35] on span "Filter shipments" at bounding box center [521, 38] width 38 height 9
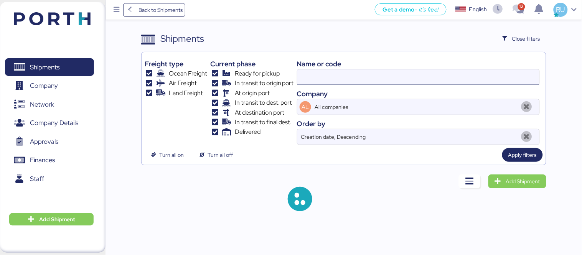
click at [417, 69] on input at bounding box center [418, 76] width 242 height 15
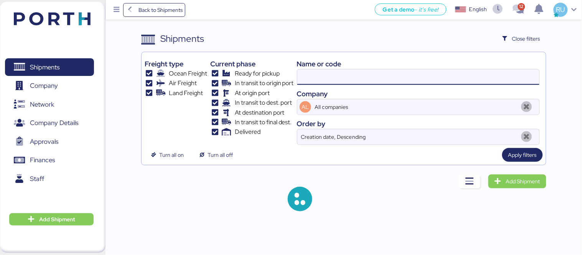
paste input "ONEYSAOF39721900"
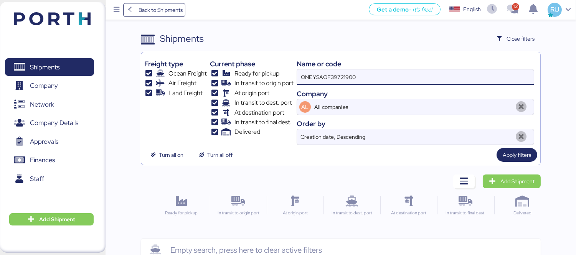
click at [316, 77] on input "ONEYSAOF39721900" at bounding box center [415, 76] width 237 height 15
type input "SAOF39721900"
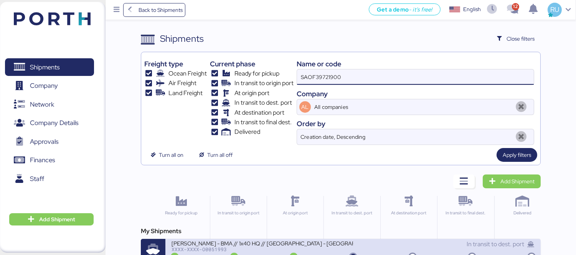
click at [316, 244] on div "[PERSON_NAME] - BMA // 1x40 HQ // [GEOGRAPHIC_DATA] - [GEOGRAPHIC_DATA] // MBL:…" at bounding box center [261, 243] width 181 height 7
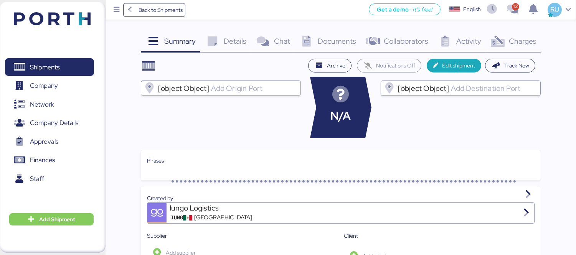
click at [501, 46] on icon at bounding box center [497, 41] width 16 height 11
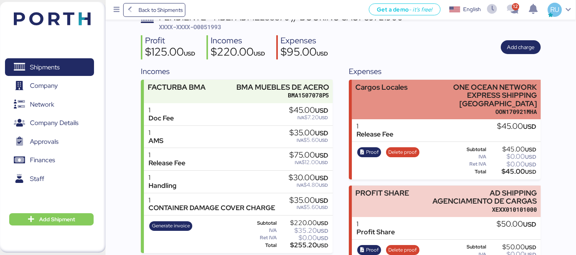
scroll to position [74, 0]
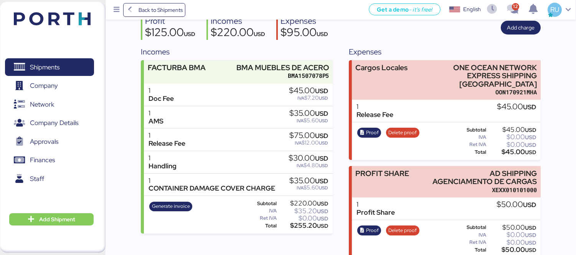
click at [80, 21] on img at bounding box center [52, 18] width 77 height 13
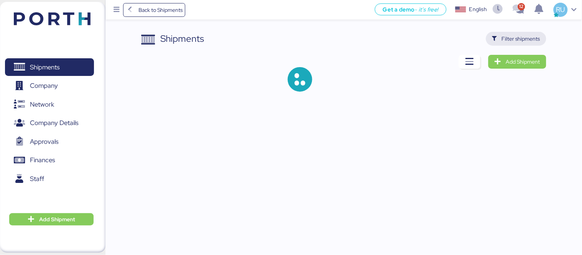
click at [513, 35] on span "Filter shipments" at bounding box center [521, 38] width 38 height 9
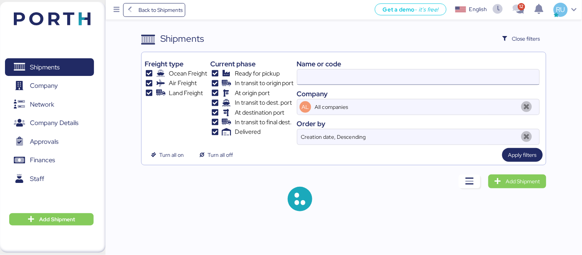
click at [384, 77] on input at bounding box center [418, 76] width 242 height 15
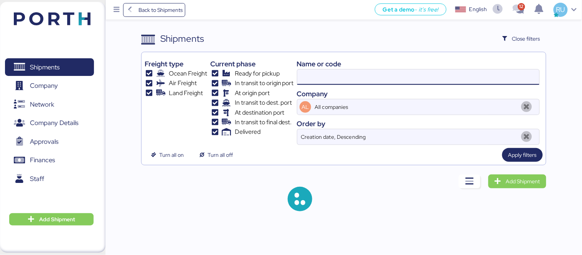
paste input "SAOF39716600"
type input "SAOF39721900"
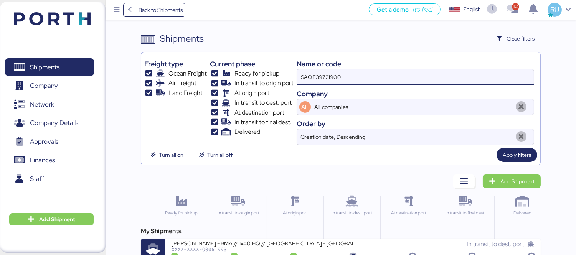
click at [384, 77] on input "SAOF39721900" at bounding box center [415, 76] width 237 height 15
paste input "SAOF39716600"
type input "SAOF39716600"
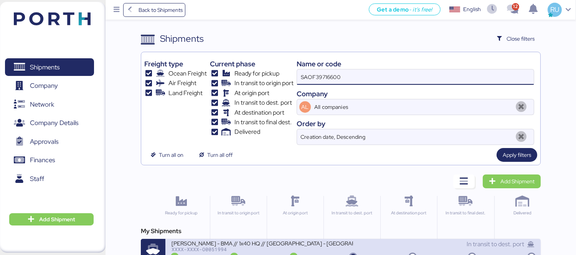
click at [365, 247] on div "In transit to dest. port" at bounding box center [443, 244] width 181 height 9
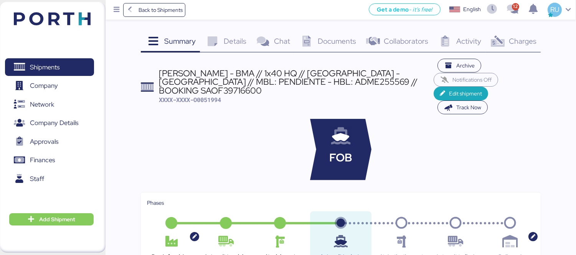
click at [532, 40] on span "Charges" at bounding box center [523, 41] width 28 height 10
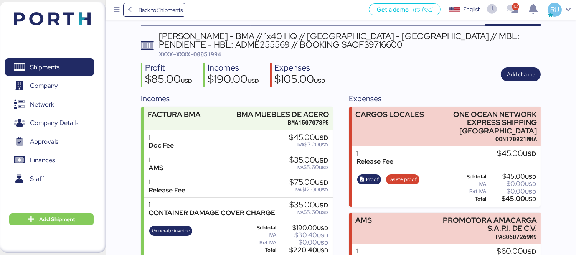
scroll to position [27, 0]
click at [203, 50] on span "XXXX-XXXX-O0051994" at bounding box center [190, 54] width 62 height 8
click at [243, 42] on div "[PERSON_NAME] - BMA // 1x40 HQ // [GEOGRAPHIC_DATA] - [GEOGRAPHIC_DATA] // MBL:…" at bounding box center [350, 39] width 382 height 17
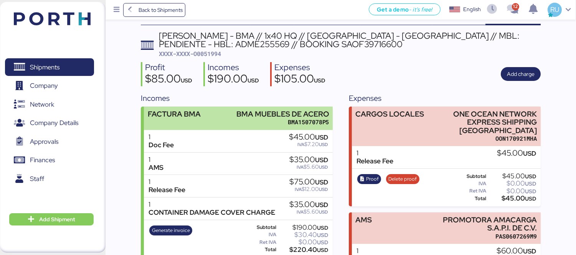
click at [224, 107] on div "FACTURA BMA BMA MUEBLES [PERSON_NAME] BMA1507078P5" at bounding box center [238, 118] width 189 height 23
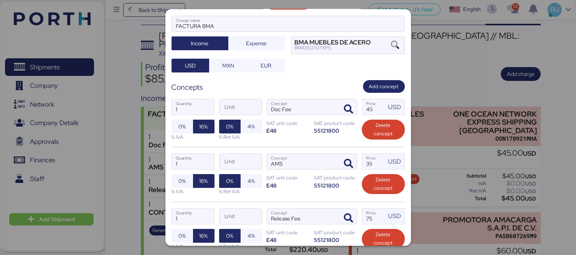
scroll to position [83, 0]
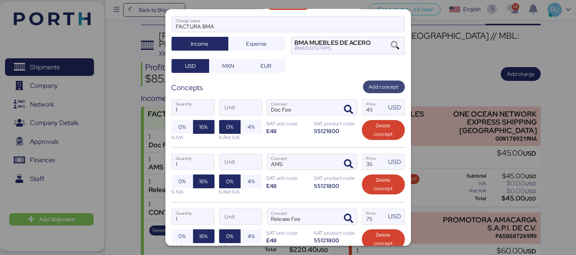
click at [382, 83] on span "Add concept" at bounding box center [384, 87] width 30 height 8
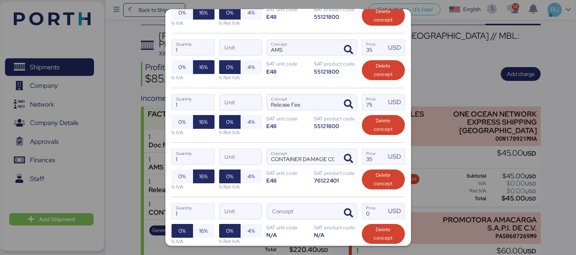
scroll to position [198, 0]
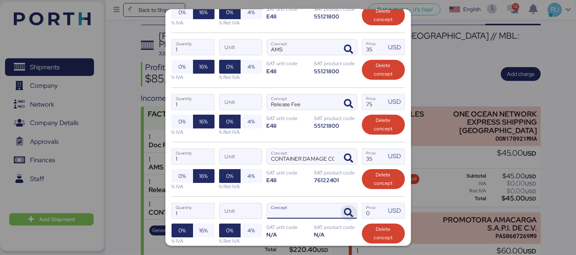
click at [341, 205] on span "button" at bounding box center [349, 213] width 16 height 16
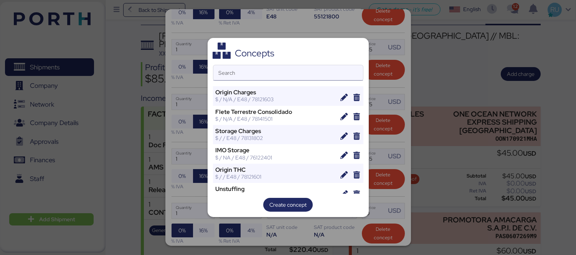
click at [320, 74] on input "Search" at bounding box center [288, 72] width 150 height 15
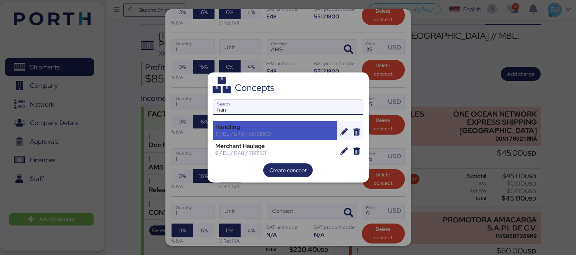
type input "han"
click at [277, 127] on div "Handling" at bounding box center [275, 127] width 119 height 7
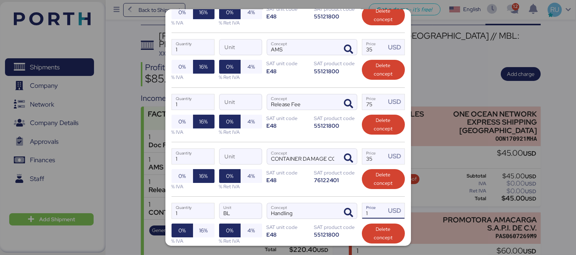
click at [376, 203] on input "1" at bounding box center [374, 210] width 24 height 15
type input "30"
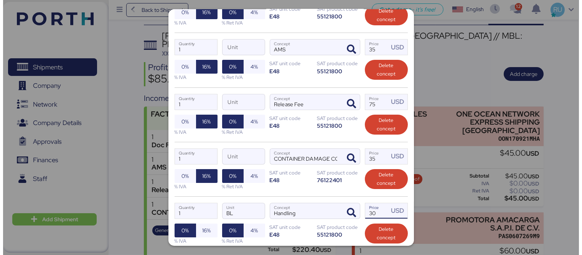
scroll to position [251, 0]
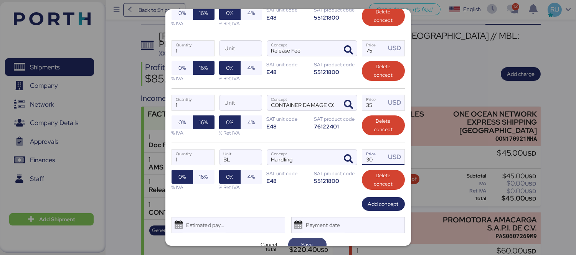
click at [316, 239] on span "Save" at bounding box center [307, 244] width 26 height 11
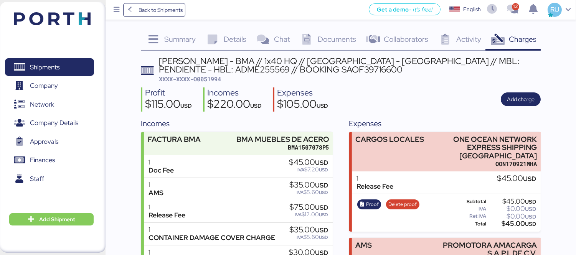
scroll to position [74, 0]
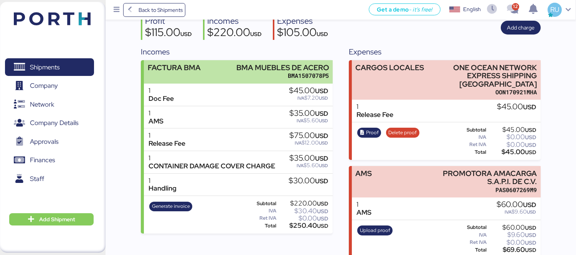
click at [223, 73] on div "FACTURA BMA BMA MUEBLES [PERSON_NAME] BMA1507078P5" at bounding box center [238, 71] width 189 height 23
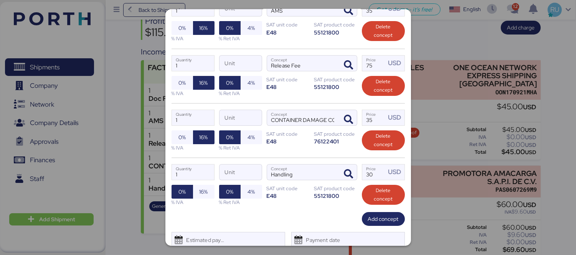
scroll to position [239, 0]
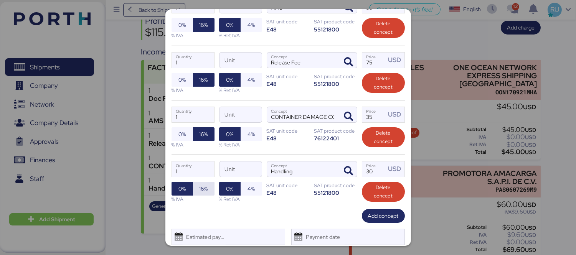
click at [204, 184] on span "16%" at bounding box center [203, 188] width 8 height 9
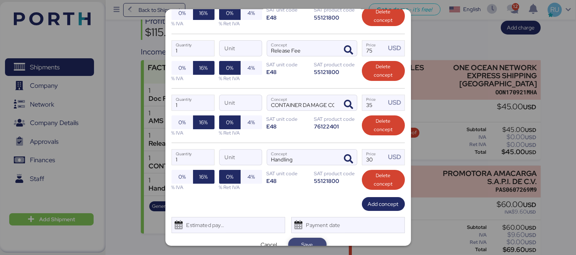
click at [313, 239] on span "Save" at bounding box center [307, 244] width 26 height 11
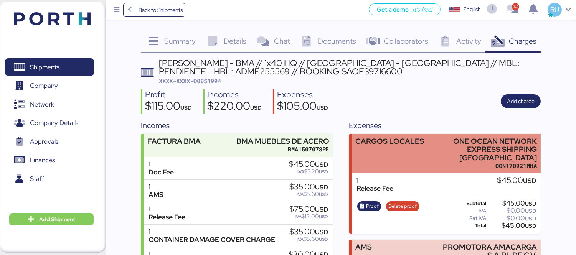
scroll to position [74, 0]
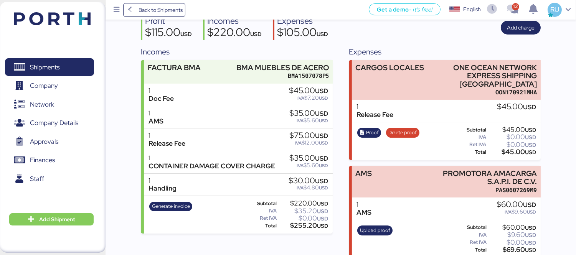
click at [97, 16] on div "Shipments 0 Company 0 Network 0 Company Details 0 Approvals 0 Finances 0 Staff …" at bounding box center [52, 127] width 105 height 251
click at [77, 18] on img at bounding box center [52, 18] width 77 height 13
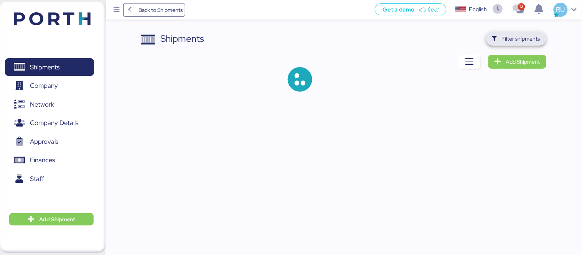
click at [508, 36] on span "Filter shipments" at bounding box center [521, 38] width 38 height 9
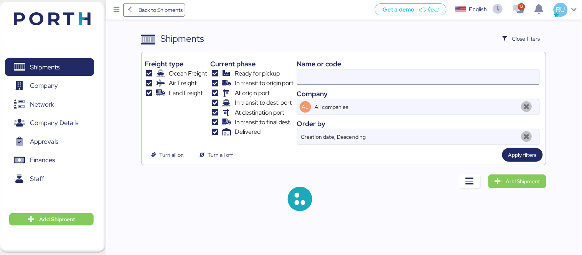
click at [401, 75] on input at bounding box center [418, 76] width 242 height 15
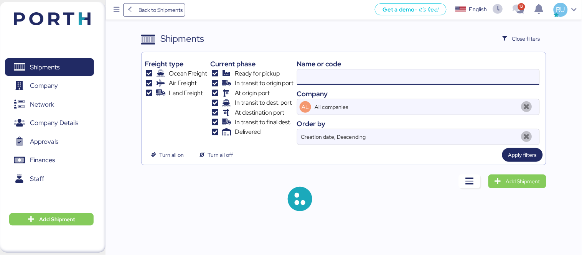
paste input "ONEYSAOF42322700"
type input "SAOF39716600"
click at [318, 74] on input "SAOF39716600" at bounding box center [418, 76] width 242 height 15
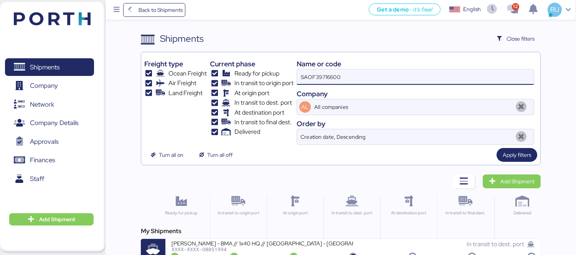
click at [340, 75] on input "SAOF39716600" at bounding box center [415, 76] width 237 height 15
paste input "ONEYSAOF42322700"
click at [314, 77] on input "ONEYSAOF42322700" at bounding box center [415, 76] width 237 height 15
type input "SAOF42322700"
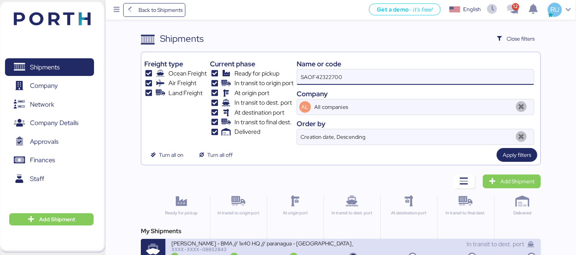
click at [315, 242] on div "[PERSON_NAME] - BMA // 1x40 HQ // paranagua - [GEOGRAPHIC_DATA] // MBL: PENDIEN…" at bounding box center [261, 243] width 181 height 7
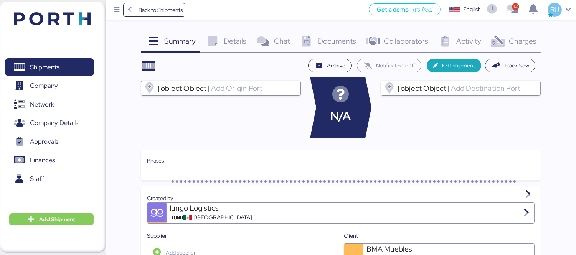
click at [522, 43] on span "Charges" at bounding box center [523, 41] width 28 height 10
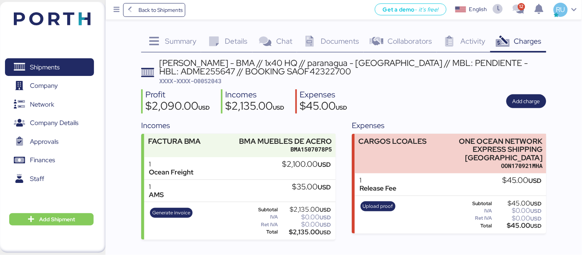
click at [200, 79] on span "XXXX-XXXX-O0052043" at bounding box center [191, 81] width 62 height 8
copy span "O0052043"
click at [381, 90] on div "Profit $2,090.00 USD Incomes $2,135.00 USD Expenses $45.00 USD Add charge" at bounding box center [343, 101] width 405 height 24
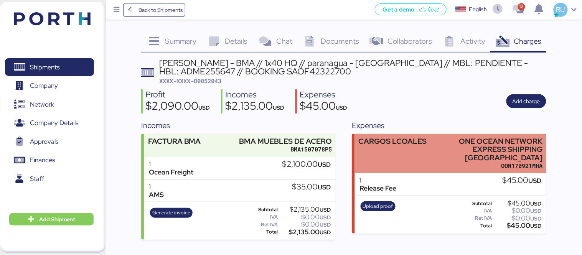
click at [418, 135] on div "CARGOS LCOALES ONE OCEAN NETWORK EXPRESS SHIPPING [GEOGRAPHIC_DATA] OON170921MHA" at bounding box center [450, 154] width 191 height 40
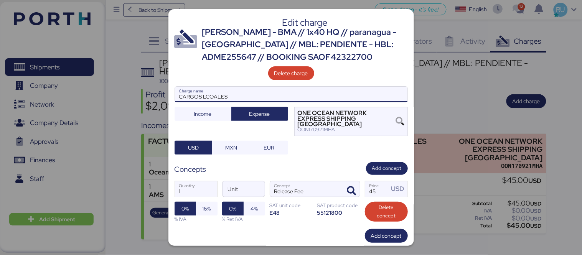
click at [217, 94] on input "CARGOS LCOALES" at bounding box center [291, 94] width 232 height 15
click at [212, 96] on input "CARGOS LCOALES" at bounding box center [291, 94] width 232 height 15
click at [206, 99] on input "CARGOS LCALES" at bounding box center [291, 94] width 232 height 15
type input "CARGOS LOCALES"
click at [381, 164] on span "Add concept" at bounding box center [387, 168] width 30 height 8
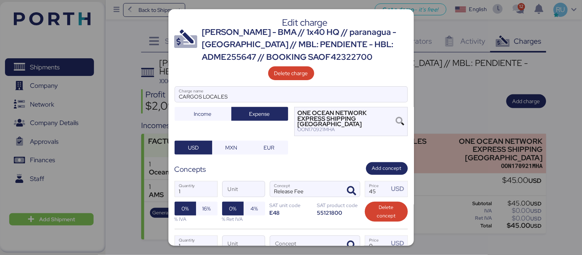
scroll to position [28, 0]
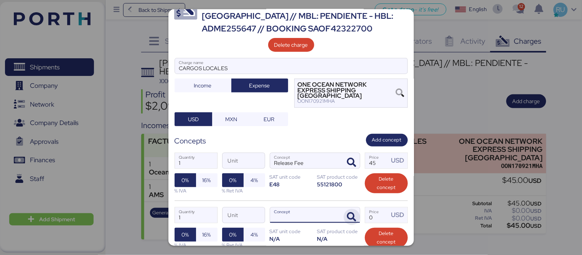
click at [344, 217] on span "button" at bounding box center [352, 217] width 16 height 16
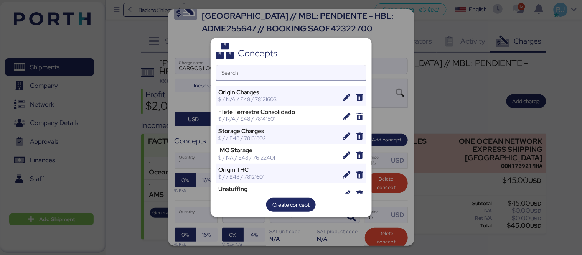
click at [326, 66] on input "Search" at bounding box center [291, 72] width 150 height 15
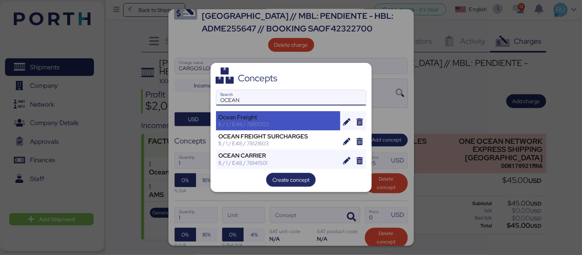
type input "OCEAN"
click at [289, 117] on div "Ocean Freight" at bounding box center [278, 117] width 119 height 7
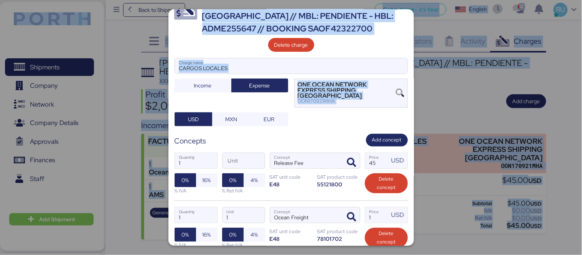
drag, startPoint x: 289, startPoint y: 117, endPoint x: 189, endPoint y: -52, distance: 195.5
click at [189, 0] on html "Back to Shipments Get a demo - it’s free! Get a demo English Inglés English 12 …" at bounding box center [291, 0] width 582 height 0
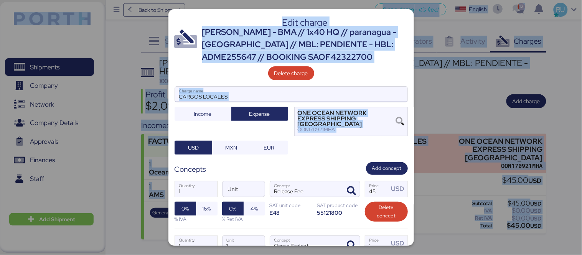
click at [350, 91] on input "CARGOS LOCALES" at bounding box center [291, 94] width 232 height 15
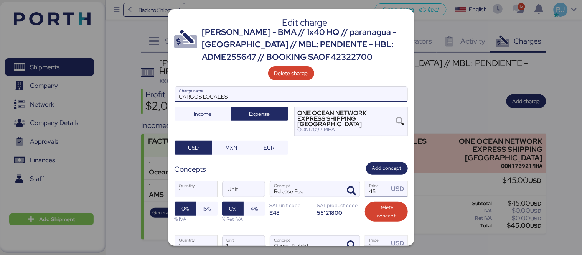
scroll to position [57, 0]
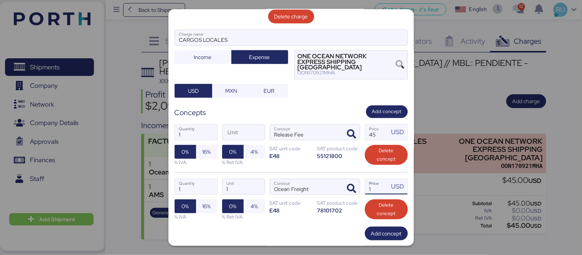
click at [373, 181] on input "1" at bounding box center [377, 186] width 24 height 15
type input "2100"
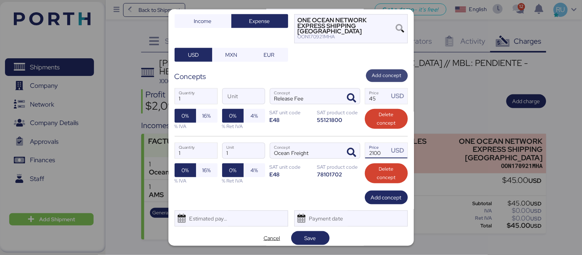
click at [372, 71] on span "Add concept" at bounding box center [387, 75] width 30 height 8
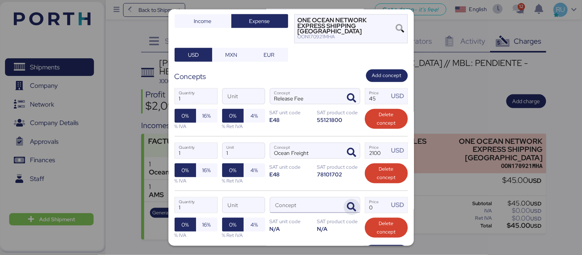
click at [344, 199] on span "button" at bounding box center [352, 207] width 16 height 16
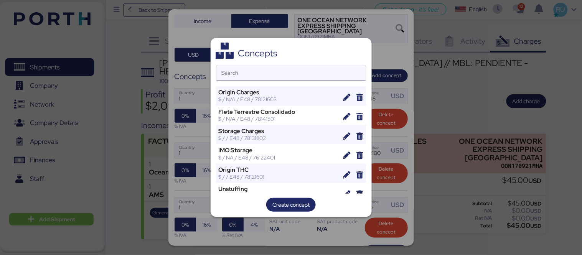
click at [298, 71] on input "Search" at bounding box center [291, 72] width 150 height 15
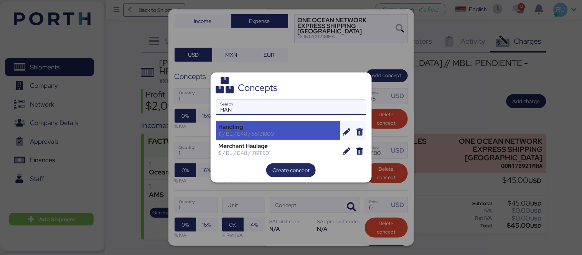
type input "HAN"
click at [269, 133] on div "$ / BL / E48 / 55121800" at bounding box center [278, 133] width 119 height 7
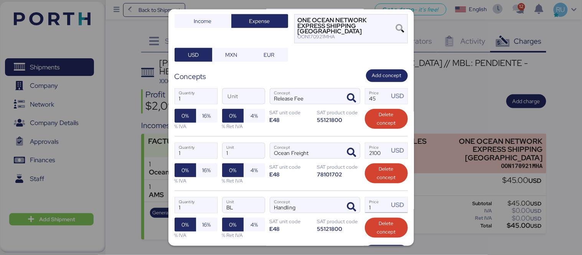
click at [374, 199] on input "1" at bounding box center [377, 205] width 24 height 15
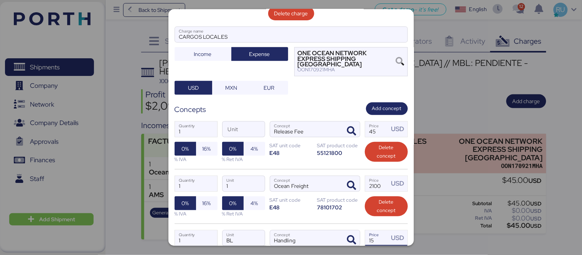
scroll to position [58, 0]
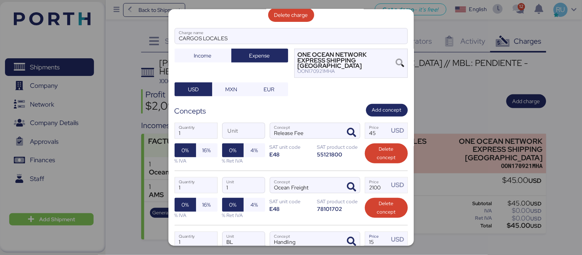
type input "15"
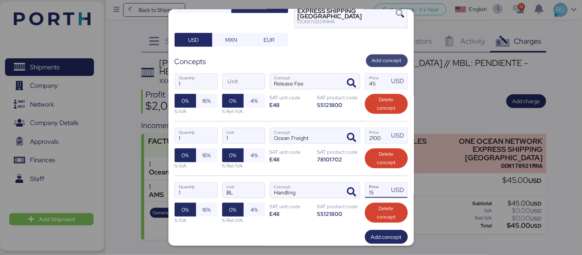
click at [385, 56] on span "Add concept" at bounding box center [387, 60] width 30 height 8
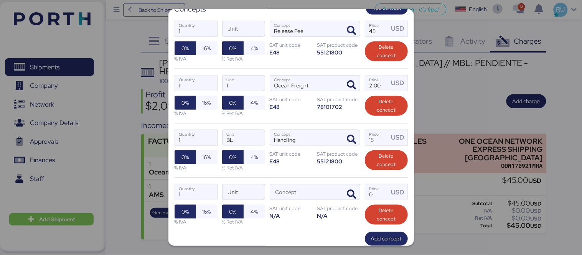
scroll to position [161, 0]
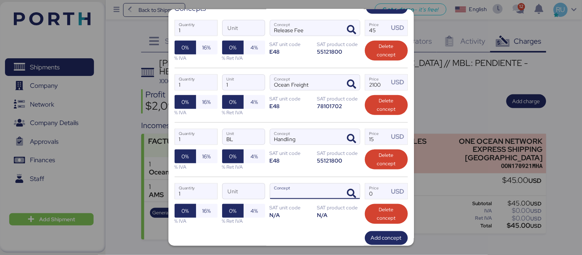
click at [313, 190] on input "Concept" at bounding box center [305, 191] width 71 height 15
type input "E"
click at [349, 186] on span "button" at bounding box center [352, 194] width 16 height 16
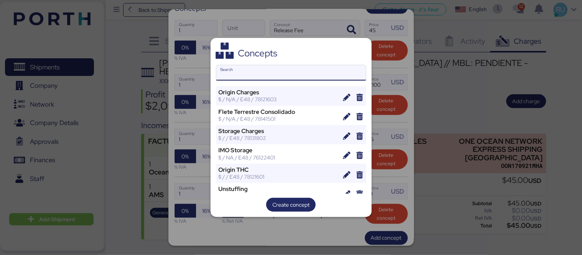
click at [311, 67] on input "Search" at bounding box center [291, 72] width 150 height 15
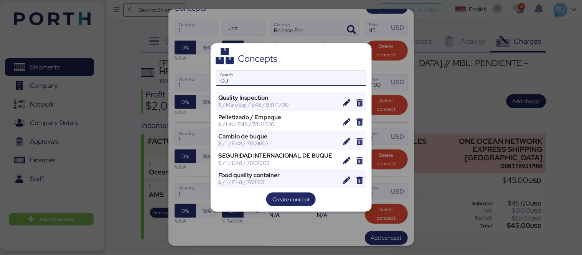
type input "Q"
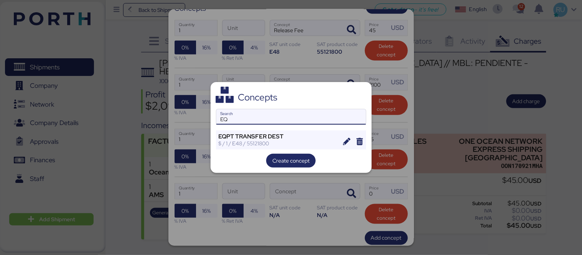
type input "EQ"
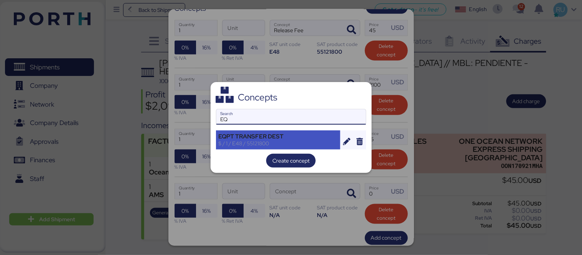
click at [285, 140] on div "EQPT TRANSFER DEST" at bounding box center [278, 136] width 119 height 7
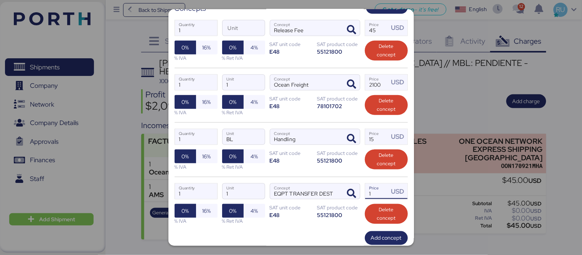
click at [376, 186] on input "1" at bounding box center [377, 191] width 24 height 15
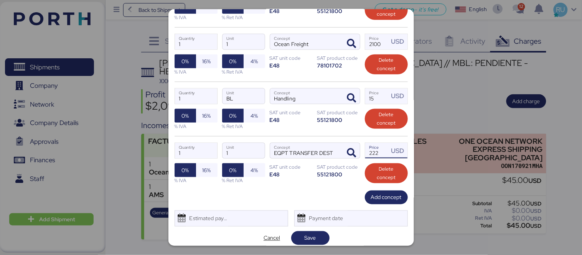
type input "222"
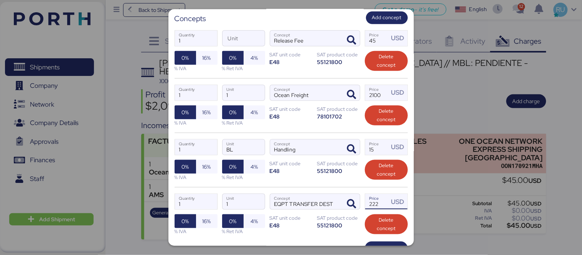
scroll to position [135, 0]
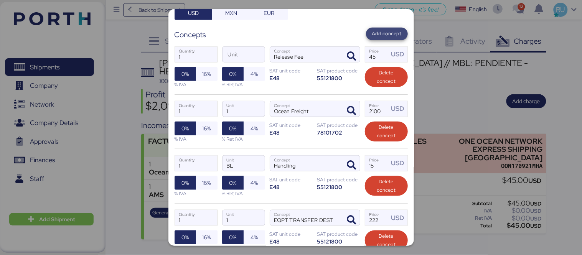
click at [374, 33] on span "Add concept" at bounding box center [387, 34] width 42 height 13
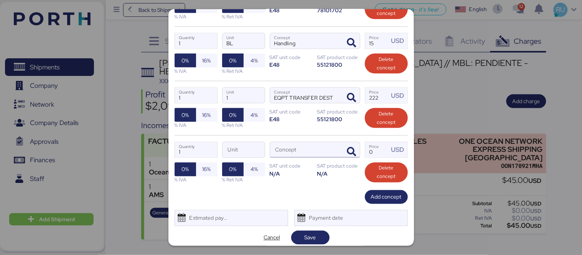
click at [323, 148] on input "Concept" at bounding box center [305, 149] width 71 height 15
type input "D"
click at [347, 148] on icon "button" at bounding box center [351, 152] width 9 height 9
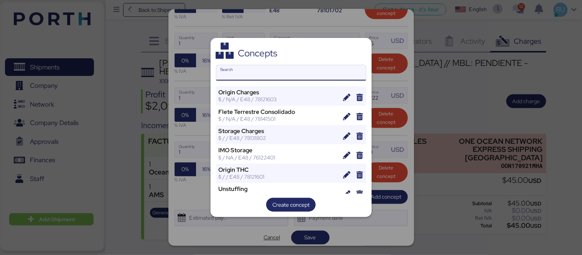
click at [321, 79] on input "Search" at bounding box center [291, 72] width 150 height 15
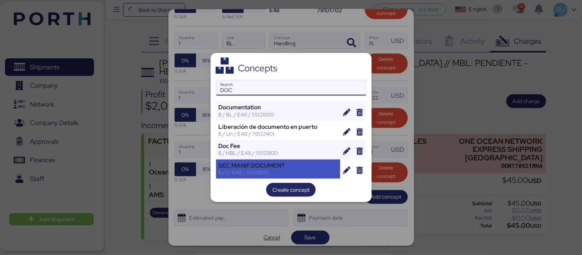
type input "DOC"
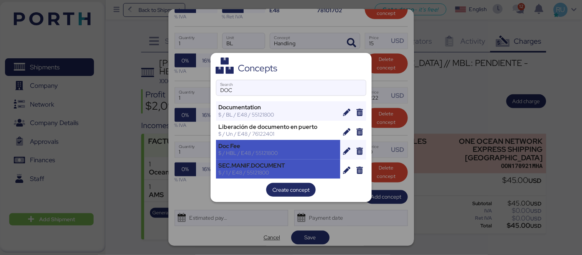
drag, startPoint x: 285, startPoint y: 161, endPoint x: 282, endPoint y: 150, distance: 12.3
click at [282, 150] on div "Documentation $ / BL / E48 / 55121800 Liberación de documento en puerto $ / Un …" at bounding box center [291, 139] width 150 height 77
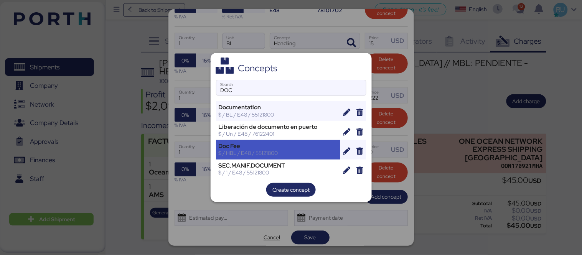
click at [282, 150] on div "$ / HBL / E48 / 55121800" at bounding box center [278, 153] width 119 height 7
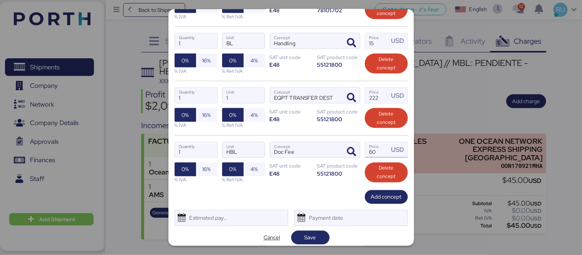
click at [374, 146] on input "60" at bounding box center [377, 149] width 24 height 15
type input "6"
type input "35"
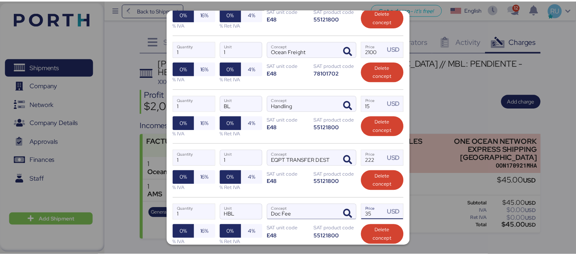
scroll to position [255, 0]
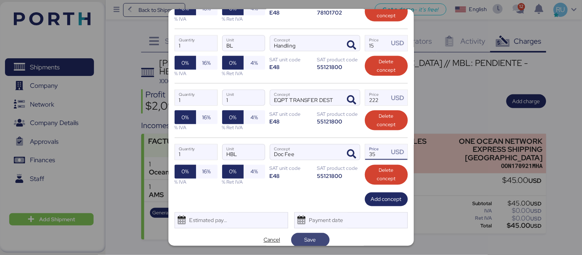
click at [308, 236] on span "Save" at bounding box center [311, 240] width 12 height 9
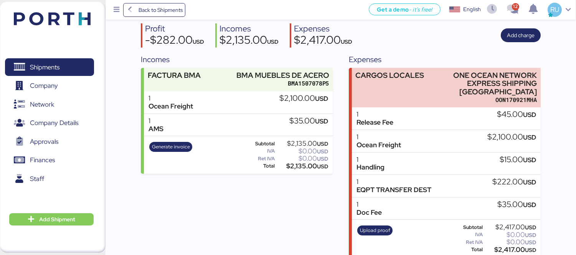
scroll to position [0, 0]
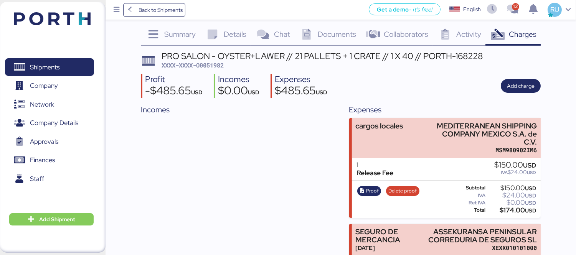
scroll to position [8, 0]
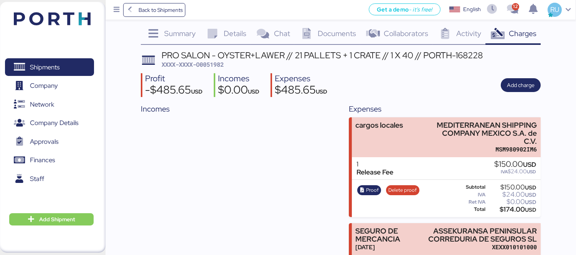
click at [58, 16] on img at bounding box center [52, 18] width 77 height 13
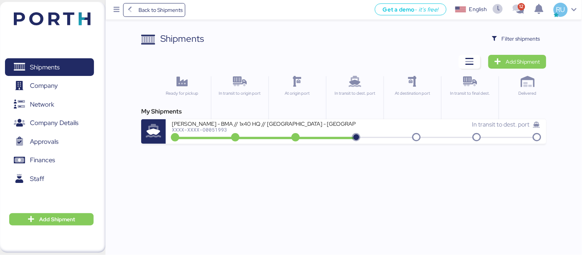
click at [529, 23] on div "Shipments Clear Filters Filter shipments Add Shipment Ready for pickup In trans…" at bounding box center [291, 72] width 582 height 144
click at [538, 45] on span "Filter shipments" at bounding box center [516, 39] width 60 height 14
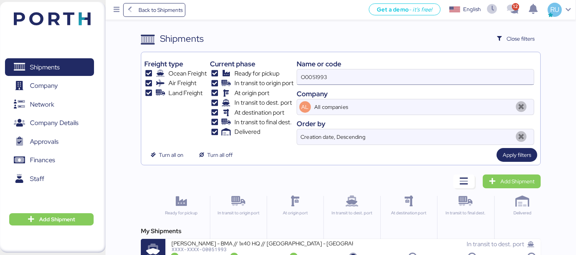
click at [336, 77] on input "O0051993" at bounding box center [415, 76] width 237 height 15
type input "O"
